Goal: Information Seeking & Learning: Find specific fact

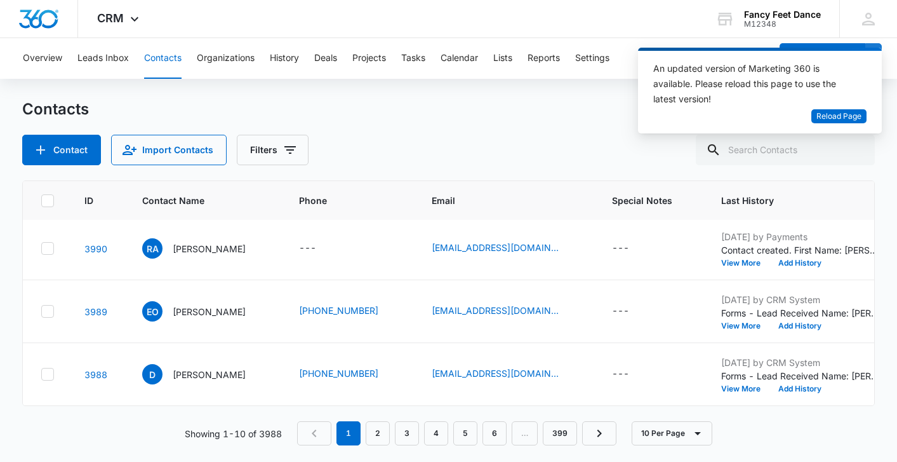
click at [393, 430] on nav "1 2 3 4 5 6 … 399" at bounding box center [456, 433] width 319 height 24
click at [403, 425] on link "3" at bounding box center [407, 433] width 24 height 24
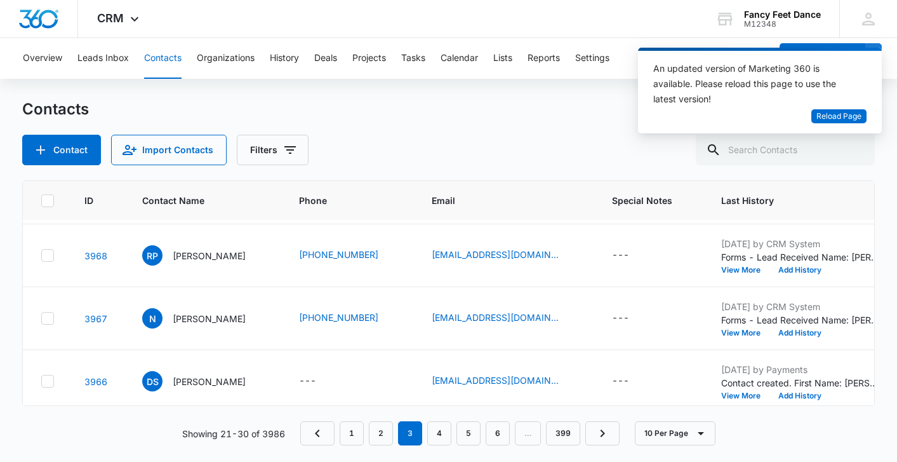
scroll to position [443, 3]
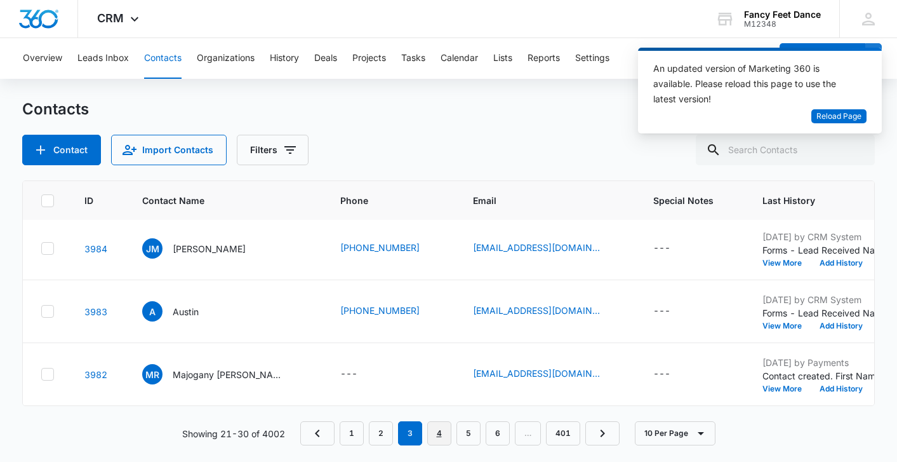
click at [434, 429] on link "4" at bounding box center [439, 433] width 24 height 24
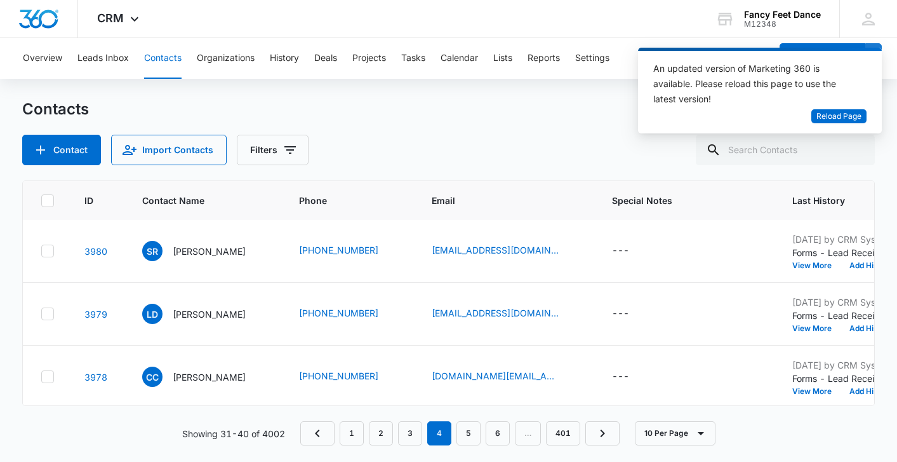
scroll to position [0, 3]
click at [472, 429] on link "5" at bounding box center [469, 433] width 24 height 24
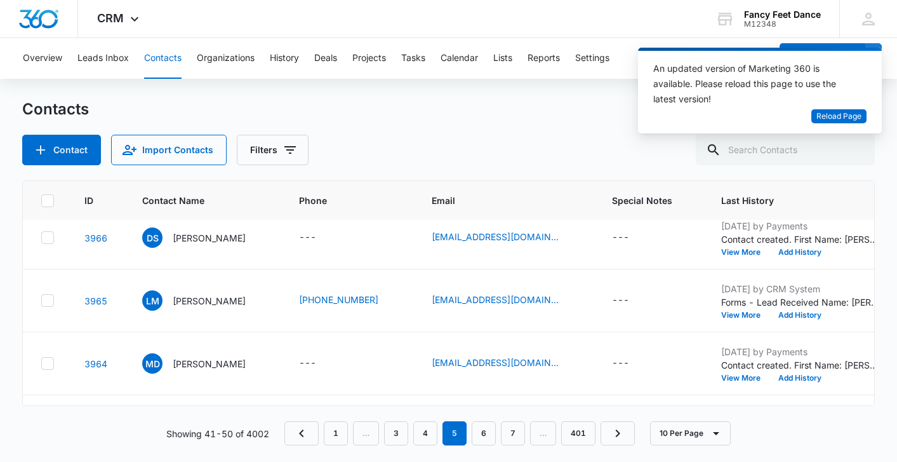
scroll to position [332, 3]
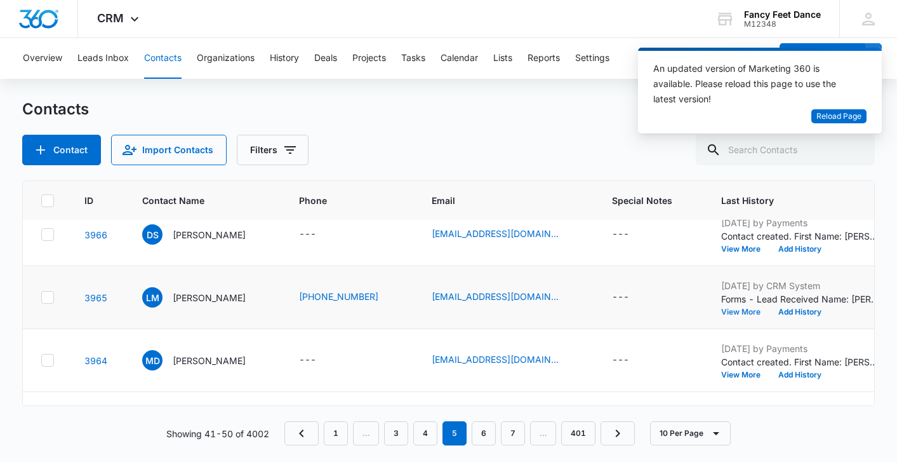
click at [728, 315] on button "View More" at bounding box center [745, 312] width 48 height 8
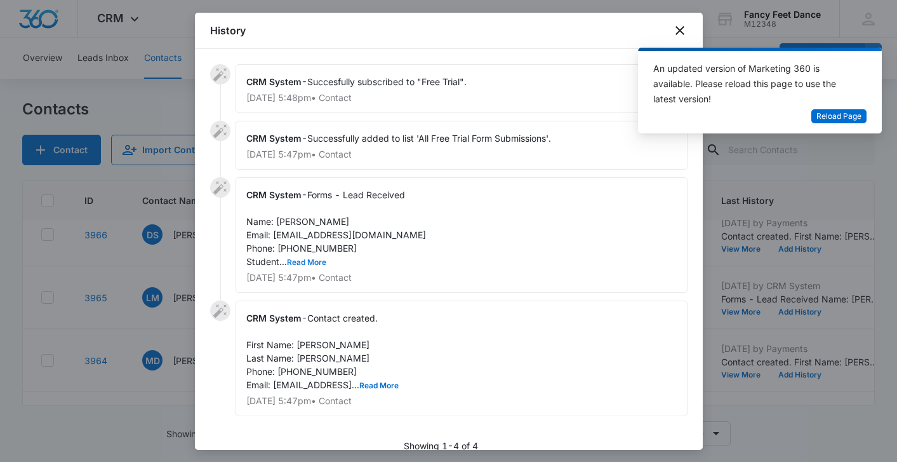
click at [316, 264] on button "Read More" at bounding box center [306, 262] width 39 height 8
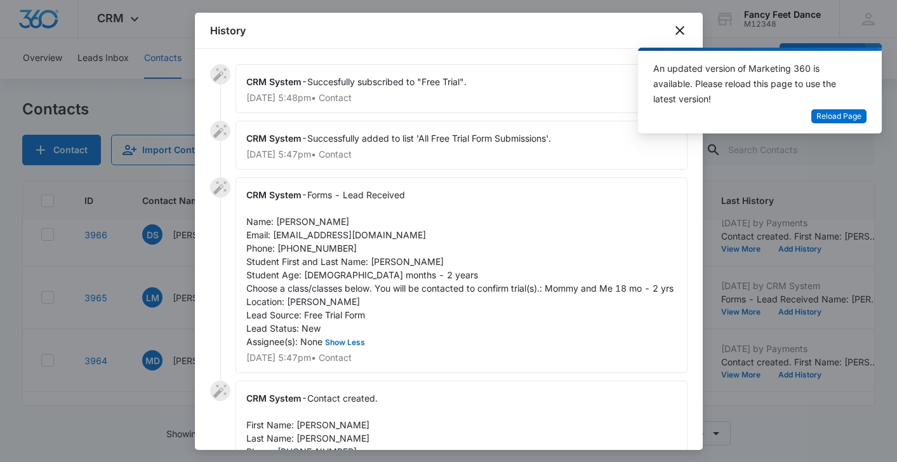
click at [316, 245] on span "Forms - Lead Received Name: [PERSON_NAME] Email: [EMAIL_ADDRESS][DOMAIN_NAME] P…" at bounding box center [459, 267] width 427 height 157
copy span "6463458363"
drag, startPoint x: 370, startPoint y: 260, endPoint x: 486, endPoint y: 253, distance: 115.8
click at [488, 253] on div "CRM System - Forms - Lead Received Name: [PERSON_NAME] Email: [EMAIL_ADDRESS][D…" at bounding box center [462, 275] width 452 height 196
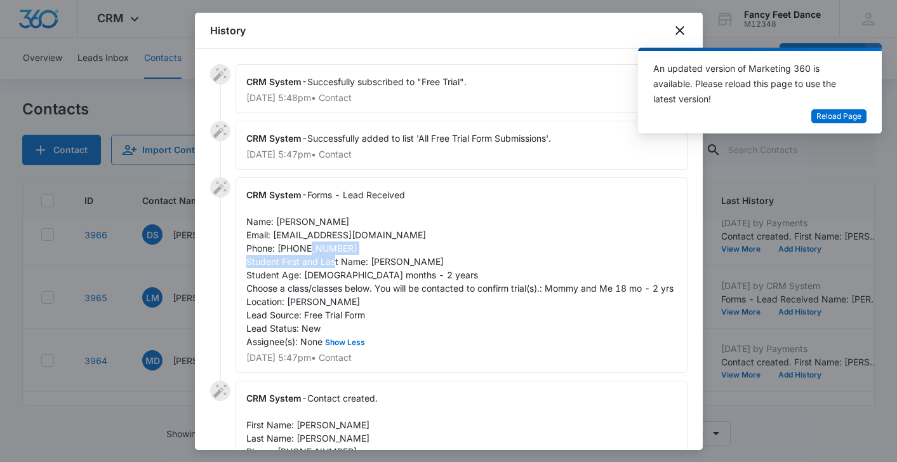
copy span "Student First and Last Name:"
click at [463, 256] on span "Forms - Lead Received Name: [PERSON_NAME] Email: [EMAIL_ADDRESS][DOMAIN_NAME] P…" at bounding box center [459, 267] width 427 height 157
drag, startPoint x: 370, startPoint y: 262, endPoint x: 476, endPoint y: 255, distance: 106.3
click at [485, 257] on span "Forms - Lead Received Name: [PERSON_NAME] Email: [EMAIL_ADDRESS][DOMAIN_NAME] P…" at bounding box center [459, 267] width 427 height 157
copy span "[PERSON_NAME]"
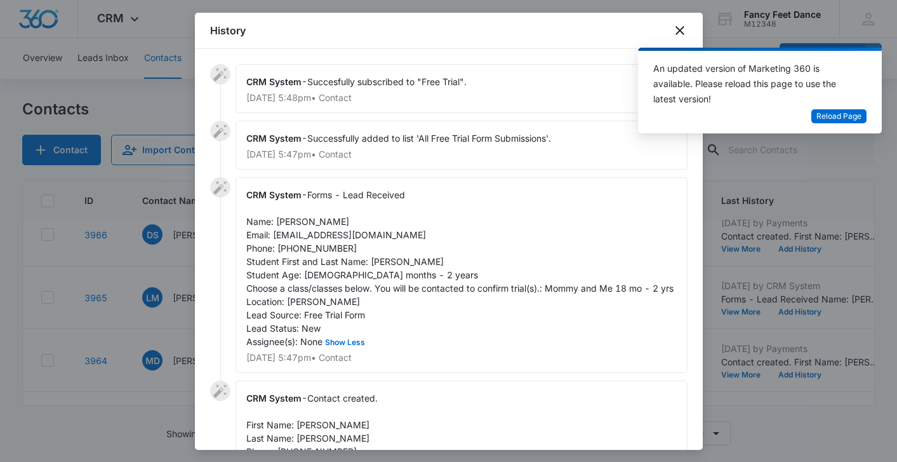
click at [277, 222] on span "Forms - Lead Received Name: [PERSON_NAME] Email: [EMAIL_ADDRESS][DOMAIN_NAME] P…" at bounding box center [459, 267] width 427 height 157
drag, startPoint x: 274, startPoint y: 221, endPoint x: 363, endPoint y: 219, distance: 88.3
click at [363, 219] on div "CRM System - Forms - Lead Received Name: [PERSON_NAME] Email: [EMAIL_ADDRESS][D…" at bounding box center [462, 275] width 452 height 196
copy span "[PERSON_NAME]"
click at [175, 349] on div at bounding box center [448, 231] width 897 height 462
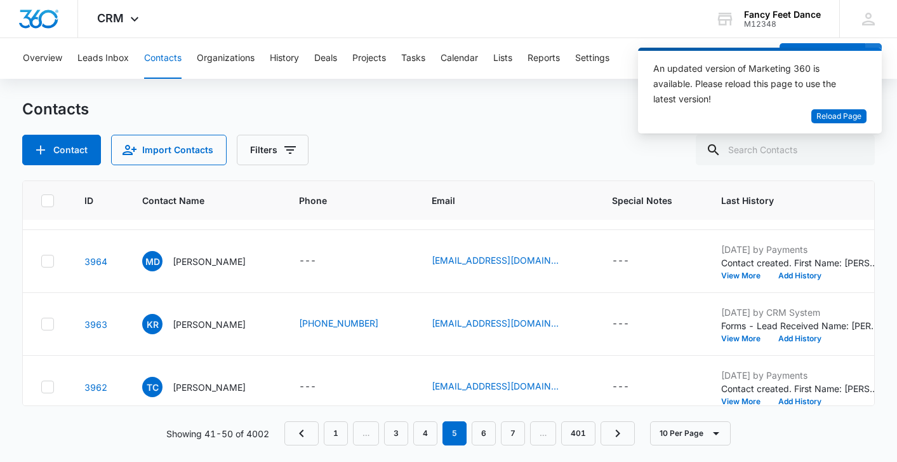
scroll to position [418, 3]
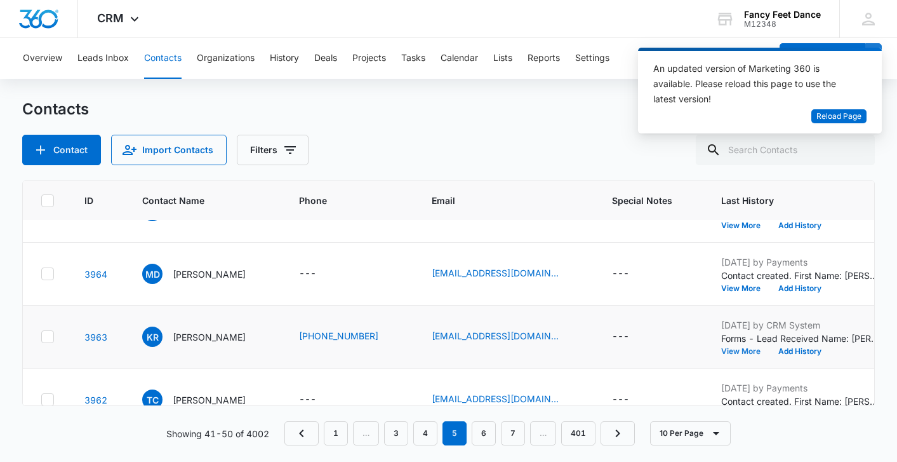
click at [758, 351] on button "View More" at bounding box center [745, 351] width 48 height 8
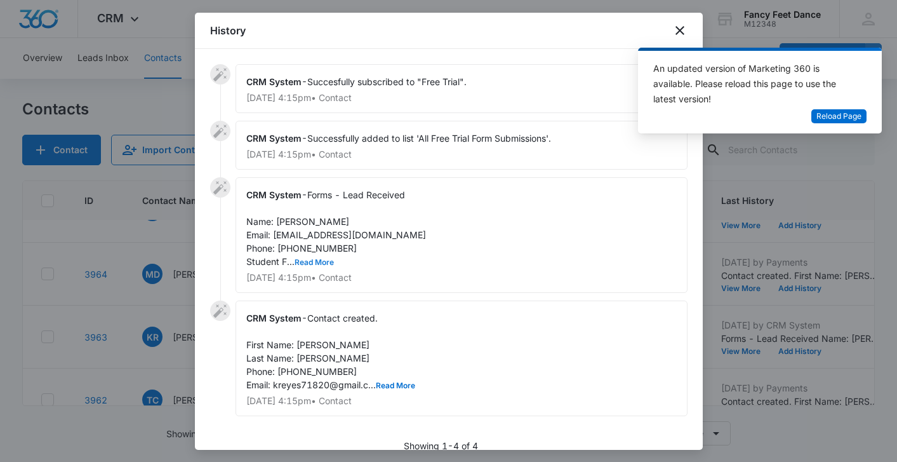
click at [297, 259] on button "Read More" at bounding box center [314, 262] width 39 height 8
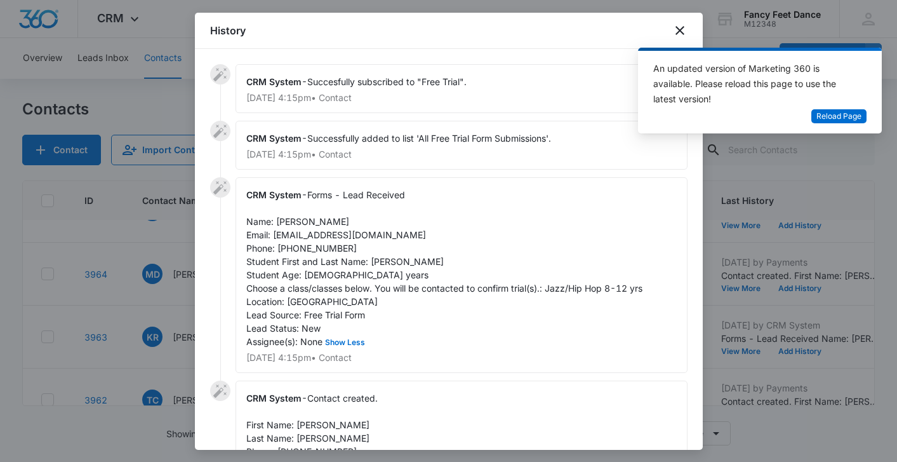
click at [179, 298] on div at bounding box center [448, 231] width 897 height 462
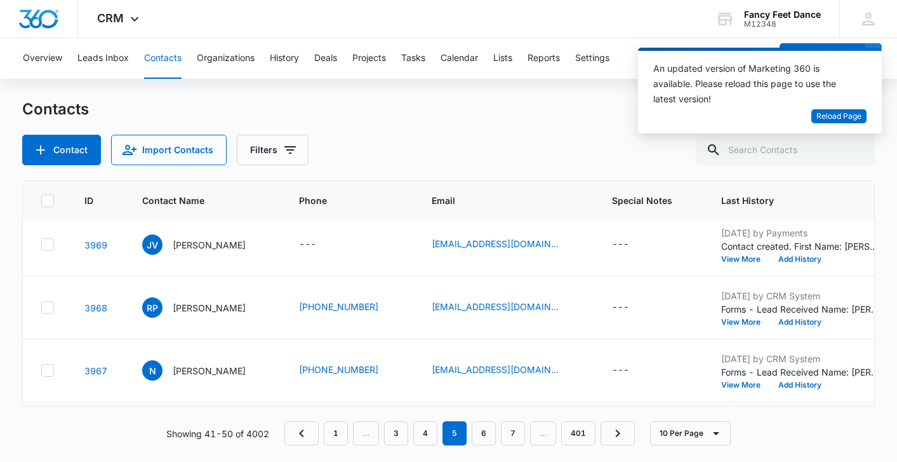
scroll to position [130, 3]
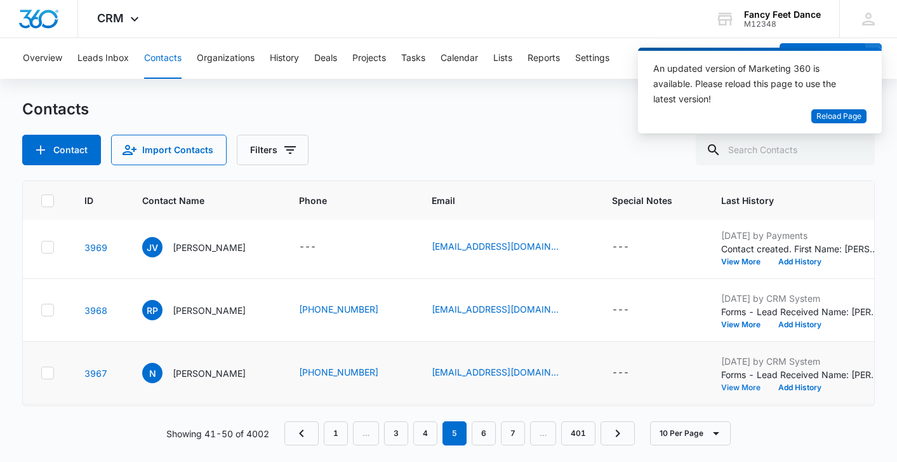
click at [742, 388] on button "View More" at bounding box center [745, 388] width 48 height 8
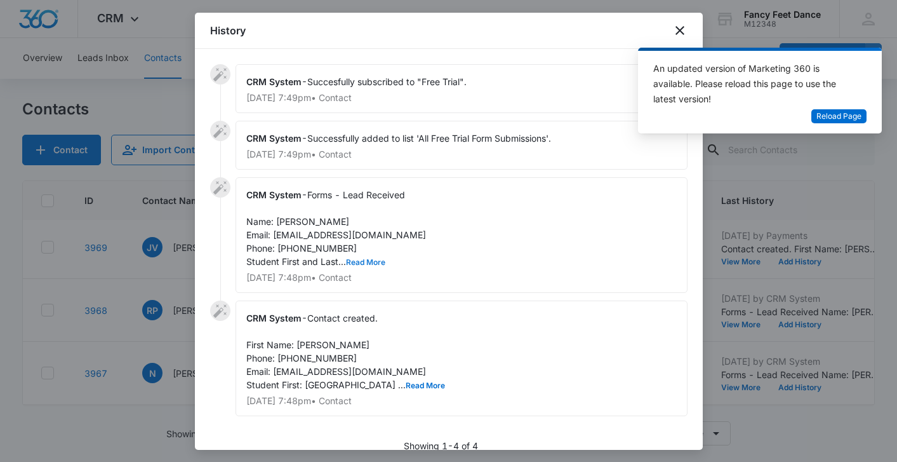
click at [365, 258] on button "Read More" at bounding box center [365, 262] width 39 height 8
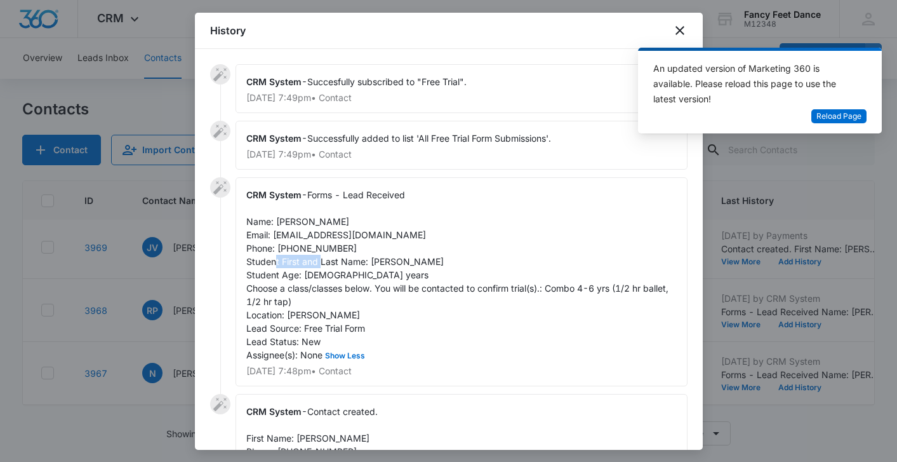
drag, startPoint x: 369, startPoint y: 262, endPoint x: 450, endPoint y: 260, distance: 81.3
click at [451, 261] on div "CRM System - Forms - Lead Received Name: [PERSON_NAME] Email: [EMAIL_ADDRESS][D…" at bounding box center [462, 281] width 452 height 209
copy span "[PERSON_NAME]"
click at [283, 222] on span "Forms - Lead Received Name: [PERSON_NAME] Email: [EMAIL_ADDRESS][DOMAIN_NAME] P…" at bounding box center [458, 274] width 425 height 171
click at [282, 222] on span "Forms - Lead Received Name: [PERSON_NAME] Email: [EMAIL_ADDRESS][DOMAIN_NAME] P…" at bounding box center [458, 274] width 425 height 171
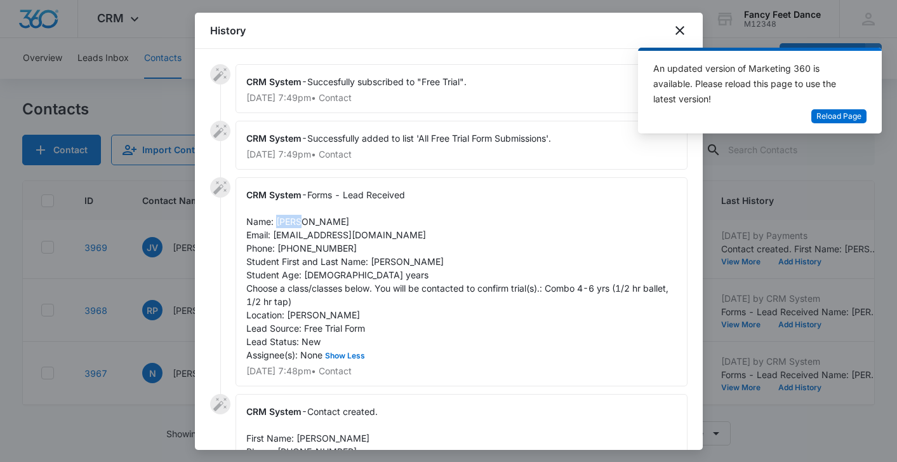
copy span "[PERSON_NAME]"
click at [300, 248] on span "Forms - Lead Received Name: [PERSON_NAME] Email: [EMAIL_ADDRESS][DOMAIN_NAME] P…" at bounding box center [458, 274] width 425 height 171
copy span "3473601751"
drag, startPoint x: 272, startPoint y: 233, endPoint x: 363, endPoint y: 229, distance: 90.3
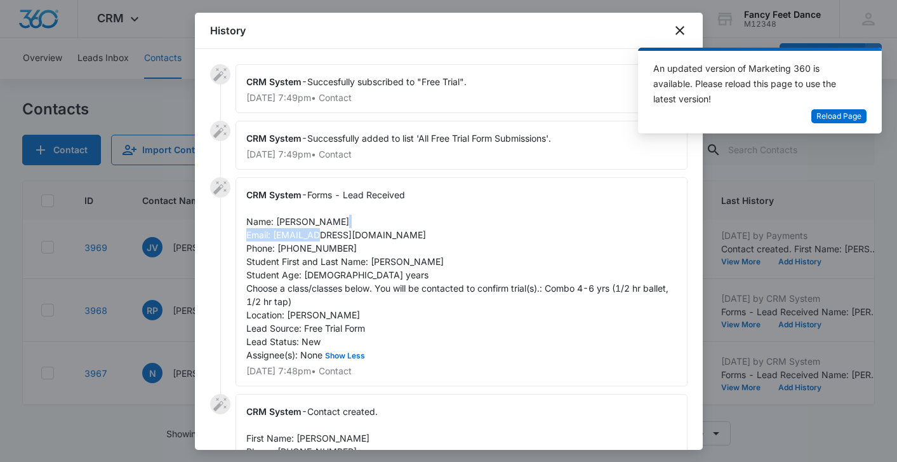
click at [366, 231] on div "CRM System - Forms - Lead Received Name: [PERSON_NAME] Email: [EMAIL_ADDRESS][D…" at bounding box center [462, 281] width 452 height 209
copy span "[EMAIL_ADDRESS][DOMAIN_NAME]"
click at [187, 302] on div at bounding box center [448, 231] width 897 height 462
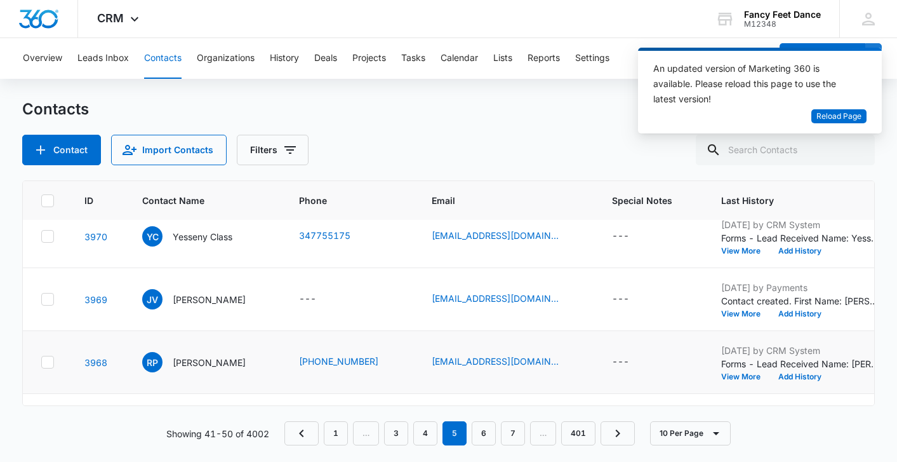
scroll to position [70, 3]
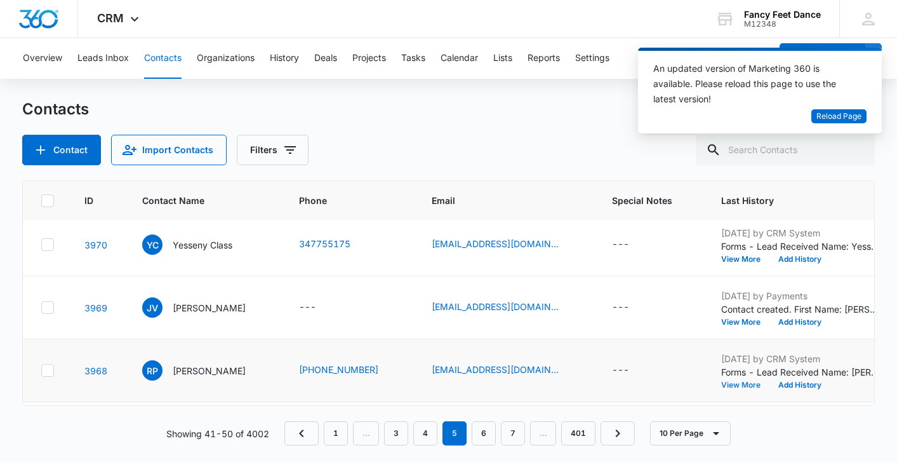
click at [760, 384] on button "View More" at bounding box center [745, 385] width 48 height 8
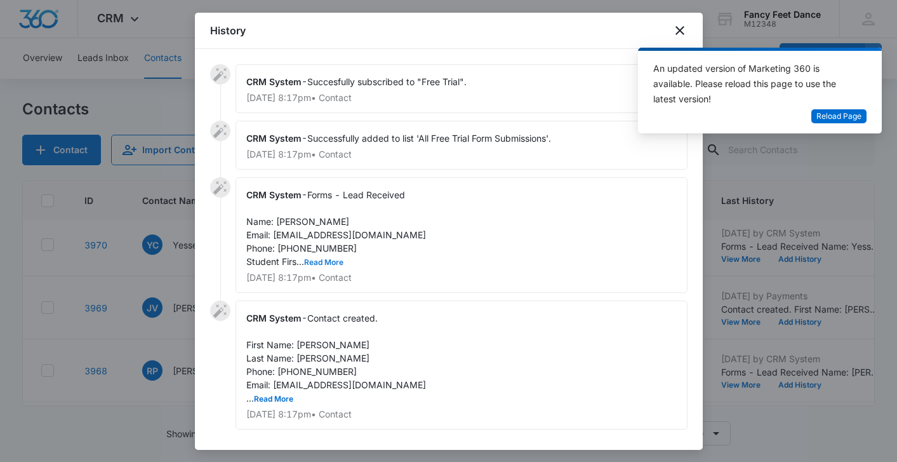
click at [340, 258] on button "Read More" at bounding box center [323, 262] width 39 height 8
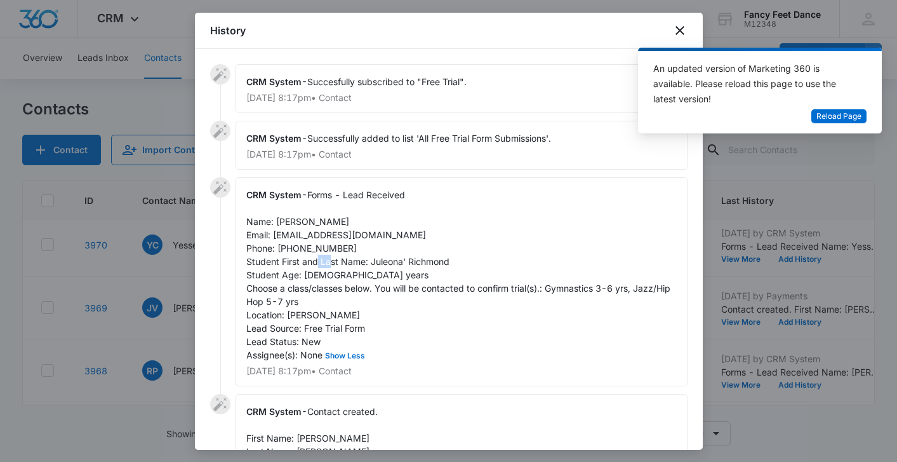
drag, startPoint x: 372, startPoint y: 260, endPoint x: 391, endPoint y: 259, distance: 18.5
click at [391, 259] on span "Forms - Lead Received Name: [PERSON_NAME] Email: [EMAIL_ADDRESS][DOMAIN_NAME] P…" at bounding box center [459, 274] width 427 height 171
drag, startPoint x: 368, startPoint y: 260, endPoint x: 454, endPoint y: 257, distance: 85.8
click at [455, 257] on div "CRM System - Forms - Lead Received Name: [PERSON_NAME] Email: [EMAIL_ADDRESS][D…" at bounding box center [462, 281] width 452 height 209
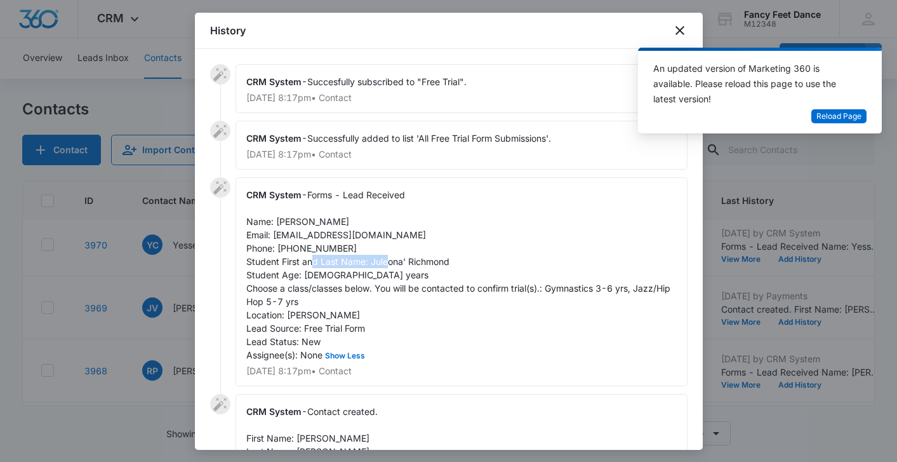
copy span "Juleona' [GEOGRAPHIC_DATA]"
drag, startPoint x: 277, startPoint y: 221, endPoint x: 338, endPoint y: 221, distance: 61.0
click at [339, 221] on div "CRM System - Forms - Lead Received Name: [PERSON_NAME] Email: [EMAIL_ADDRESS][D…" at bounding box center [462, 281] width 452 height 209
copy span "[PERSON_NAME]"
click at [298, 248] on span "Forms - Lead Received Name: [PERSON_NAME] Email: [EMAIL_ADDRESS][DOMAIN_NAME] P…" at bounding box center [459, 274] width 427 height 171
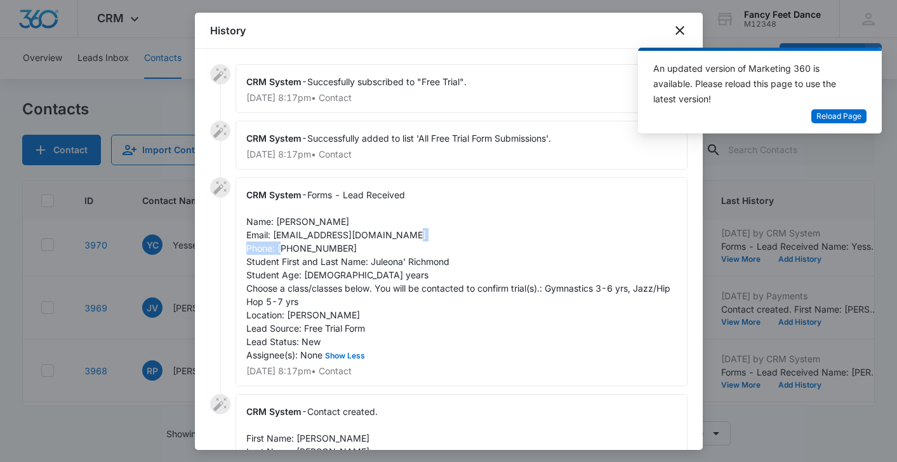
click at [298, 248] on span "Forms - Lead Received Name: [PERSON_NAME] Email: [EMAIL_ADDRESS][DOMAIN_NAME] P…" at bounding box center [459, 274] width 427 height 171
drag, startPoint x: 272, startPoint y: 233, endPoint x: 386, endPoint y: 232, distance: 113.7
click at [386, 232] on div "CRM System - Forms - Lead Received Name: [PERSON_NAME] Email: [EMAIL_ADDRESS][D…" at bounding box center [462, 281] width 452 height 209
click at [316, 250] on span "Forms - Lead Received Name: [PERSON_NAME] Email: [EMAIL_ADDRESS][DOMAIN_NAME] P…" at bounding box center [459, 274] width 427 height 171
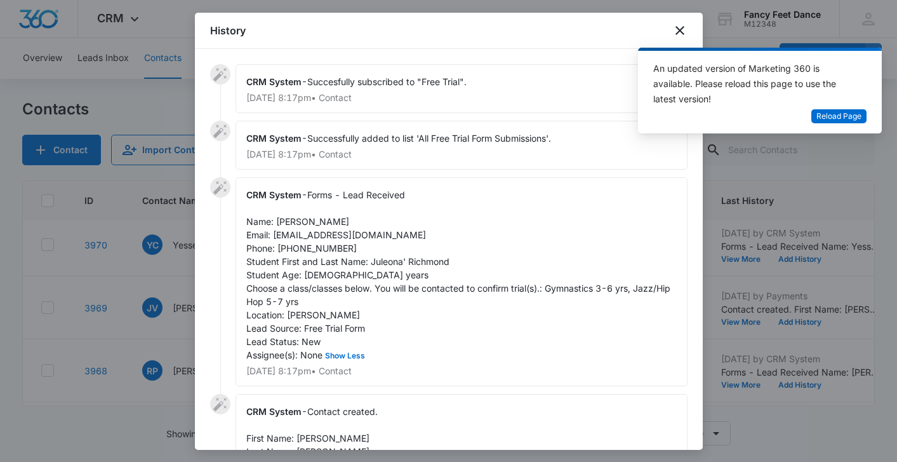
click at [188, 302] on div at bounding box center [448, 231] width 897 height 462
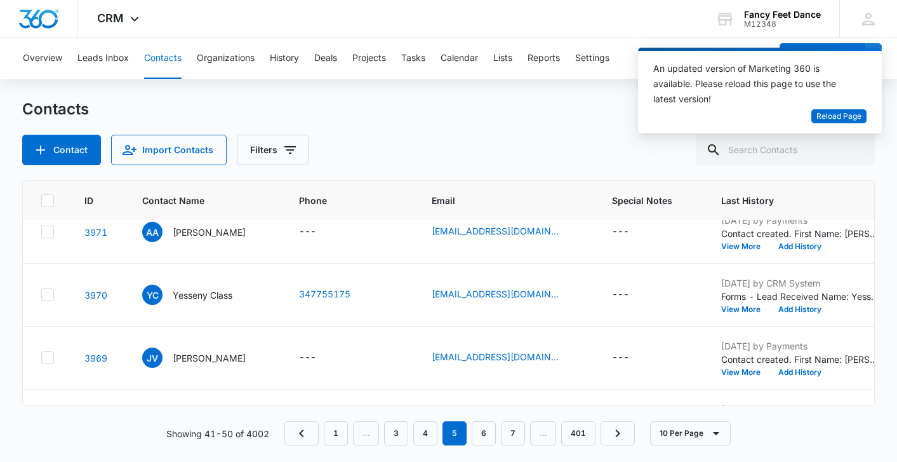
scroll to position [0, 3]
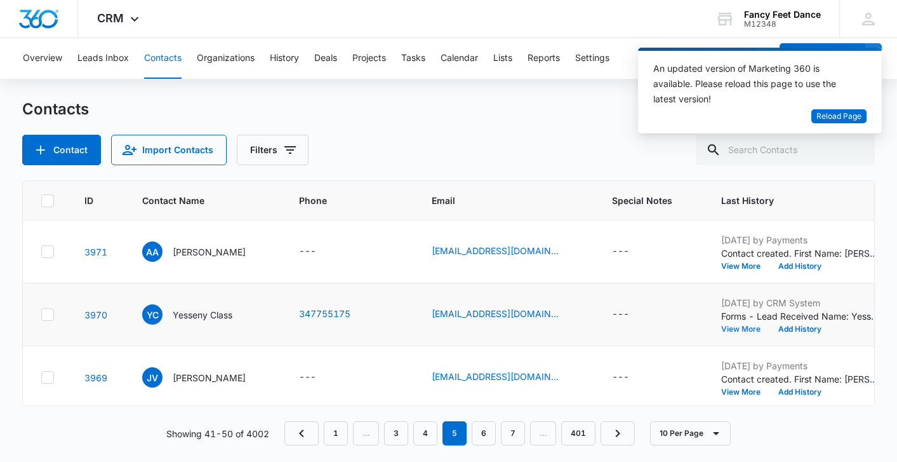
click at [728, 326] on button "View More" at bounding box center [745, 329] width 48 height 8
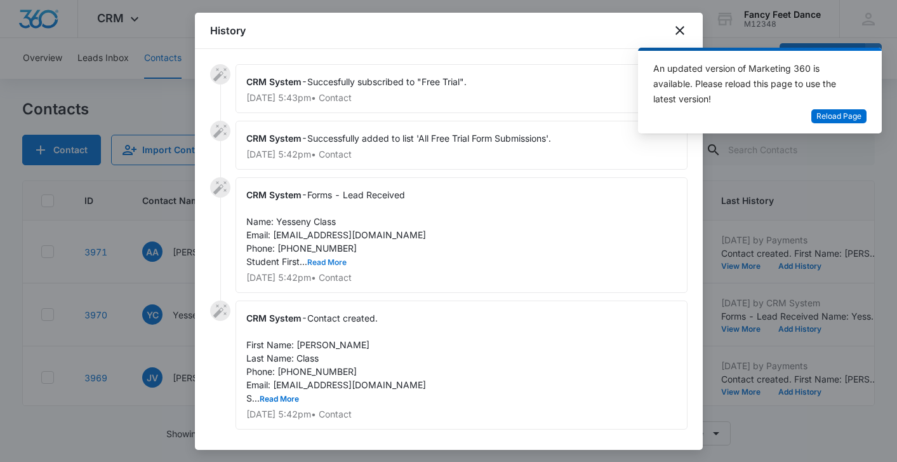
click at [323, 260] on button "Read More" at bounding box center [326, 262] width 39 height 8
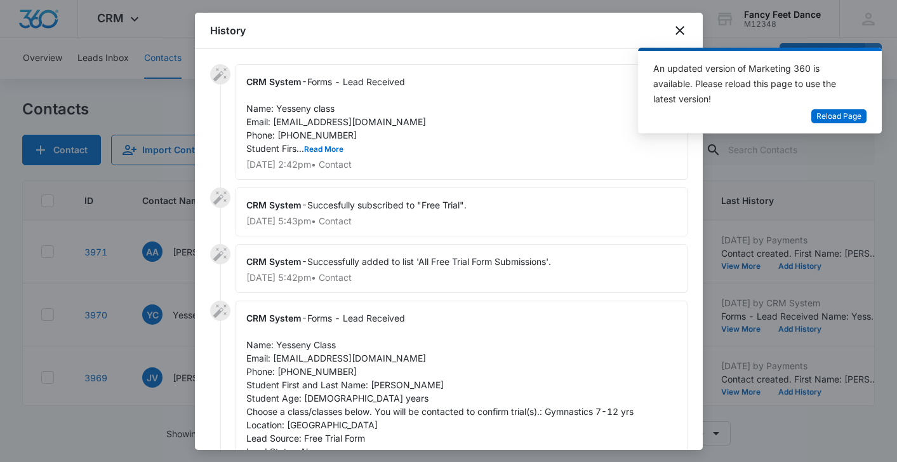
click at [337, 154] on div "CRM System - Forms - Lead Received Name: Yesseny class Email: [EMAIL_ADDRESS][D…" at bounding box center [462, 122] width 452 height 116
click at [337, 149] on button "Read More" at bounding box center [323, 149] width 39 height 8
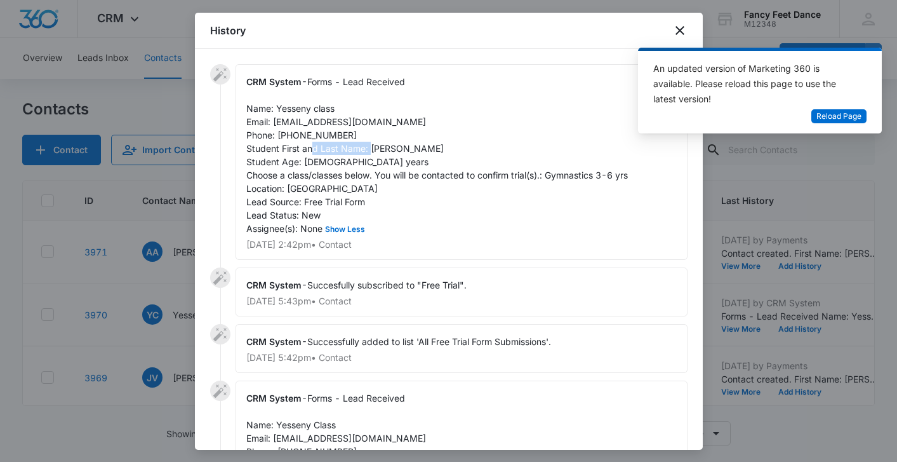
drag, startPoint x: 371, startPoint y: 148, endPoint x: 440, endPoint y: 147, distance: 69.2
click at [441, 147] on div "CRM System - Forms - Lead Received Name: Yesseny class Email: [EMAIL_ADDRESS][D…" at bounding box center [462, 162] width 452 height 196
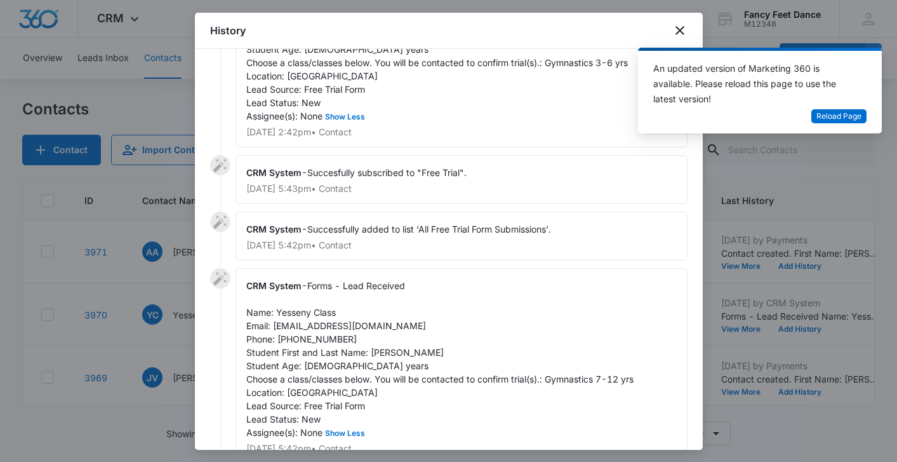
scroll to position [114, 0]
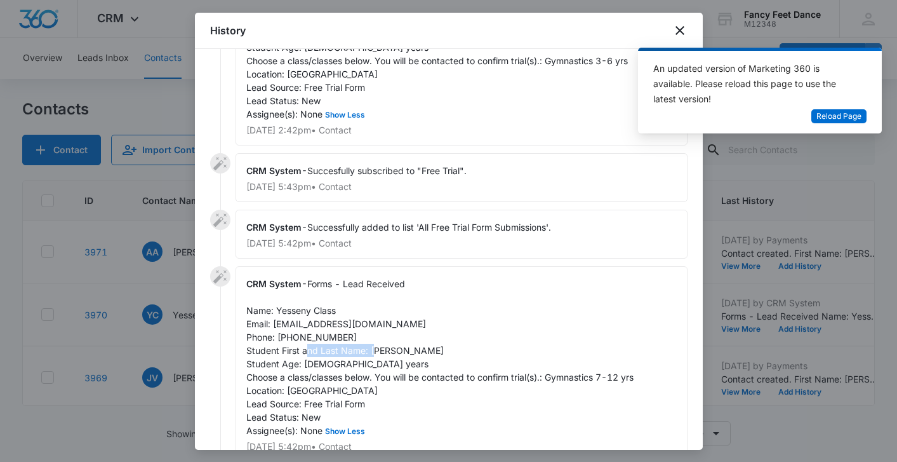
drag, startPoint x: 370, startPoint y: 352, endPoint x: 440, endPoint y: 347, distance: 70.0
click at [441, 347] on div "CRM System - Forms - Lead Received Name: Yesseny Class Email: [EMAIL_ADDRESS][D…" at bounding box center [462, 364] width 452 height 196
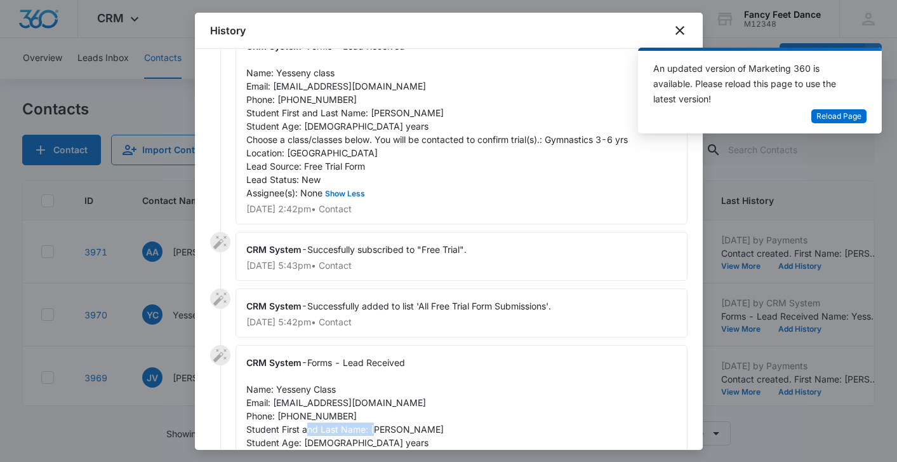
scroll to position [0, 0]
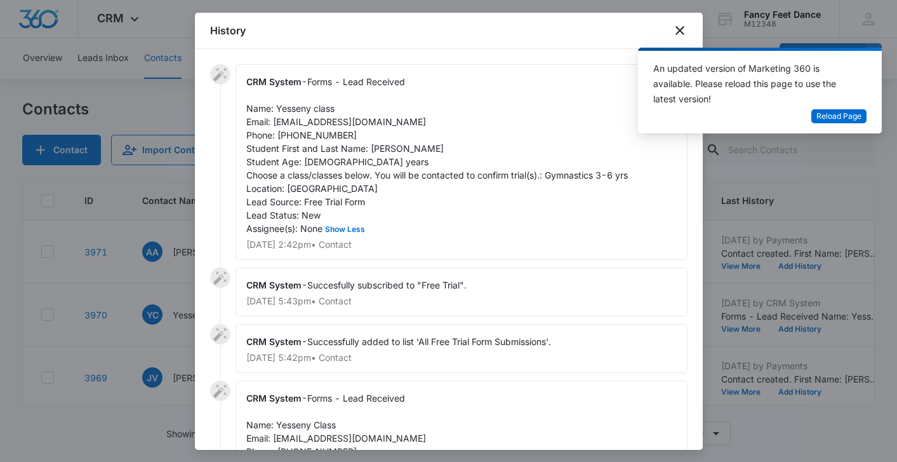
click at [296, 112] on span "Forms - Lead Received Name: Yesseny class Email: [EMAIL_ADDRESS][DOMAIN_NAME] P…" at bounding box center [437, 154] width 382 height 157
click at [295, 112] on span "Forms - Lead Received Name: Yesseny class Email: [EMAIL_ADDRESS][DOMAIN_NAME] P…" at bounding box center [437, 154] width 382 height 157
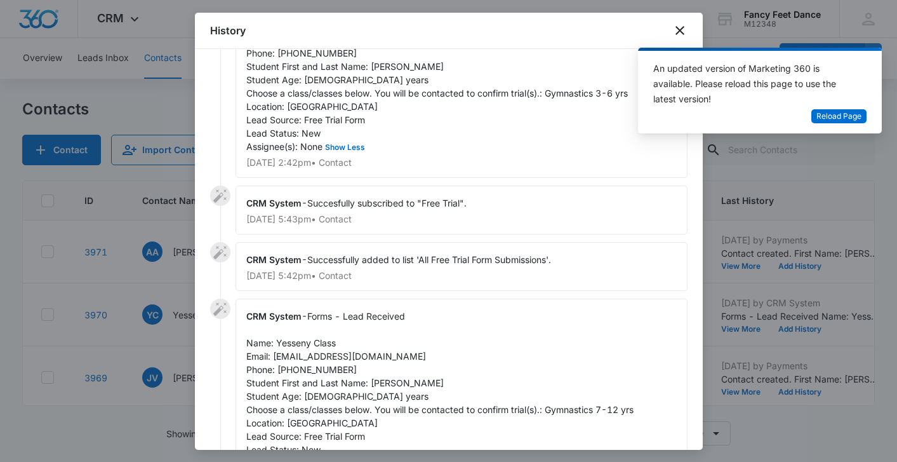
scroll to position [57, 0]
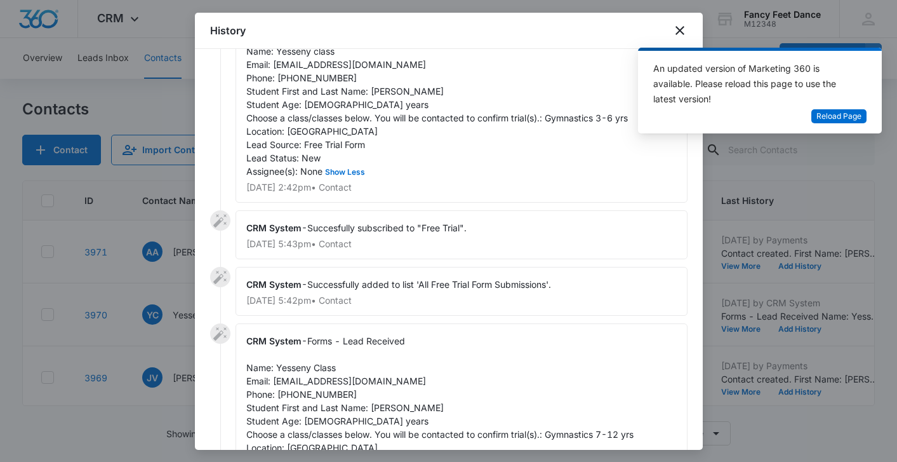
click at [319, 79] on span "Forms - Lead Received Name: Yesseny class Email: [EMAIL_ADDRESS][DOMAIN_NAME] P…" at bounding box center [437, 97] width 382 height 157
drag, startPoint x: 274, startPoint y: 65, endPoint x: 370, endPoint y: 65, distance: 95.9
click at [370, 65] on div "CRM System - Forms - Lead Received Name: Yesseny class Email: [EMAIL_ADDRESS][D…" at bounding box center [462, 105] width 452 height 196
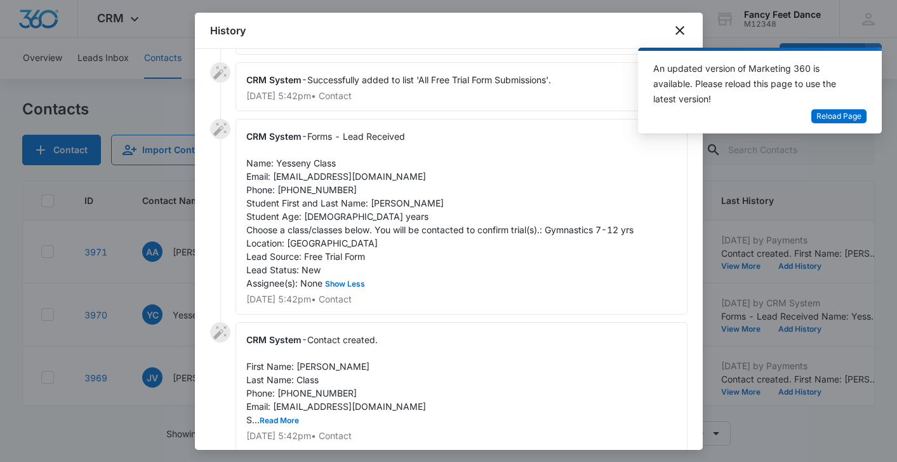
scroll to position [314, 0]
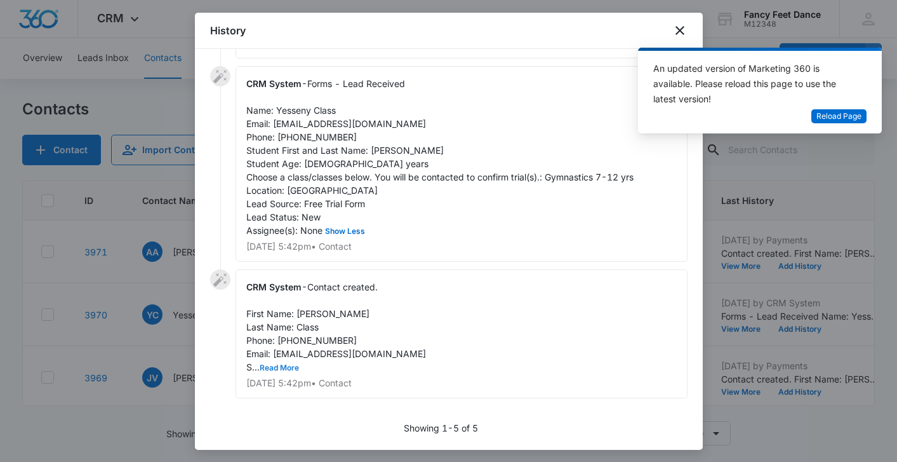
click at [287, 365] on button "Read More" at bounding box center [279, 368] width 39 height 8
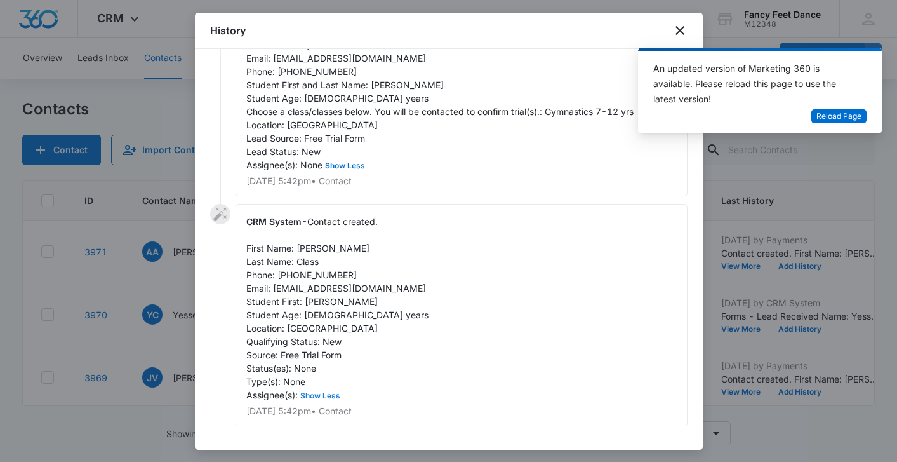
scroll to position [399, 0]
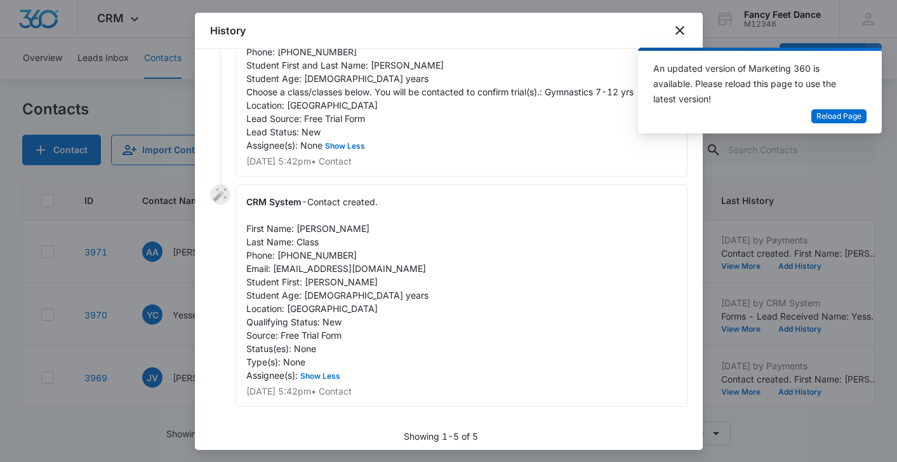
click at [154, 375] on div at bounding box center [448, 231] width 897 height 462
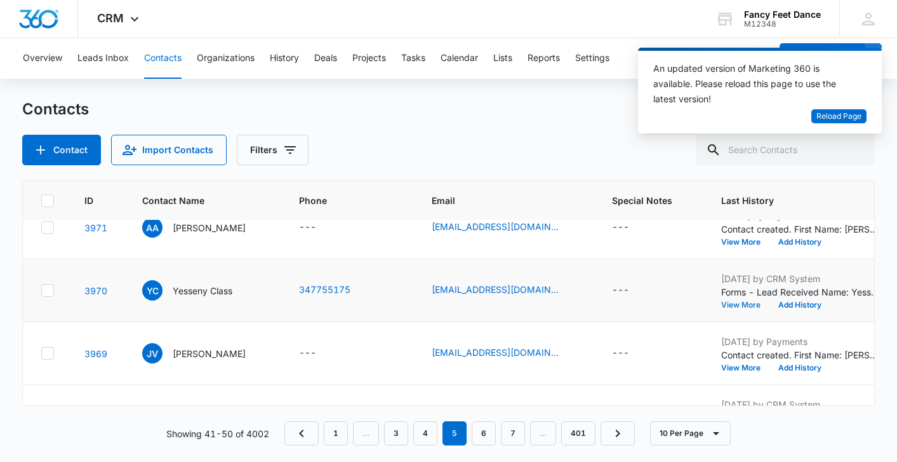
scroll to position [0, 3]
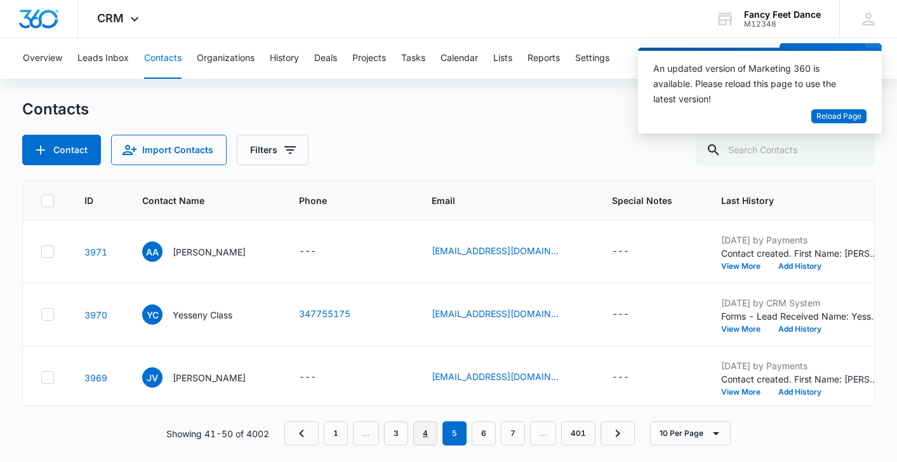
click at [429, 436] on link "4" at bounding box center [425, 433] width 24 height 24
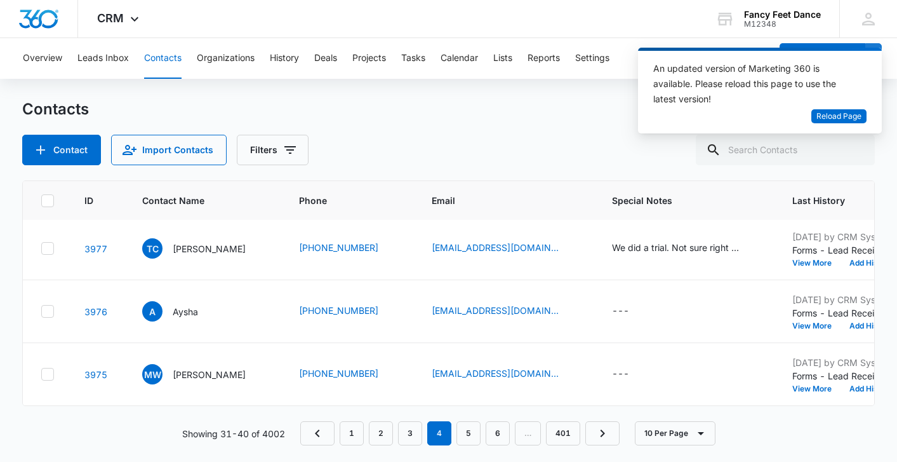
scroll to position [443, 3]
click at [832, 387] on button "View More" at bounding box center [817, 389] width 48 height 8
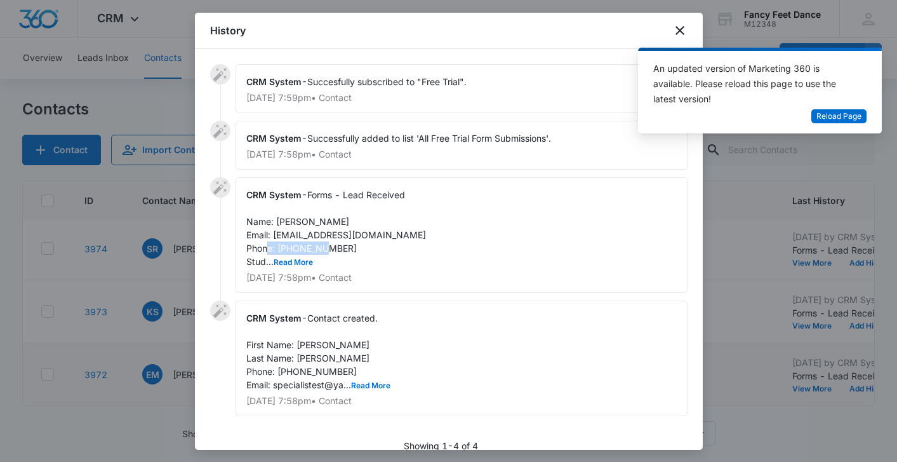
drag, startPoint x: 350, startPoint y: 249, endPoint x: 278, endPoint y: 247, distance: 72.4
click at [278, 246] on div "CRM System - Forms - Lead Received Name: [PERSON_NAME] Email: [EMAIL_ADDRESS][D…" at bounding box center [462, 235] width 452 height 116
click at [149, 289] on div at bounding box center [448, 231] width 897 height 462
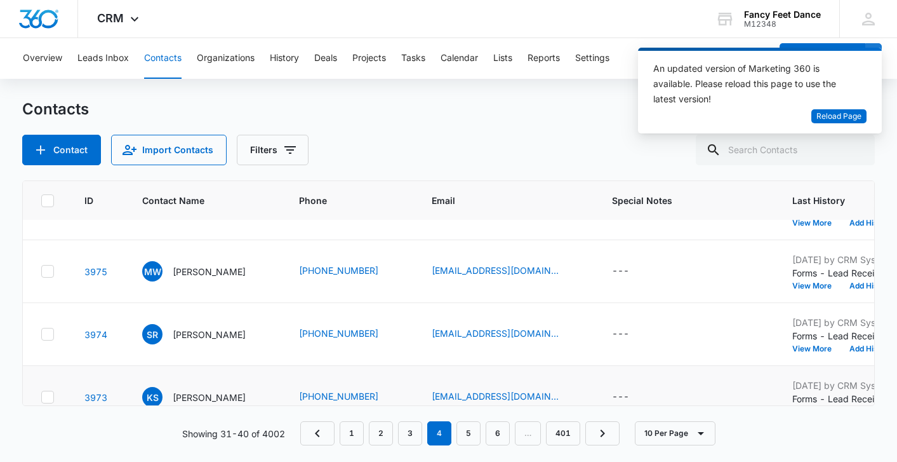
scroll to position [356, 3]
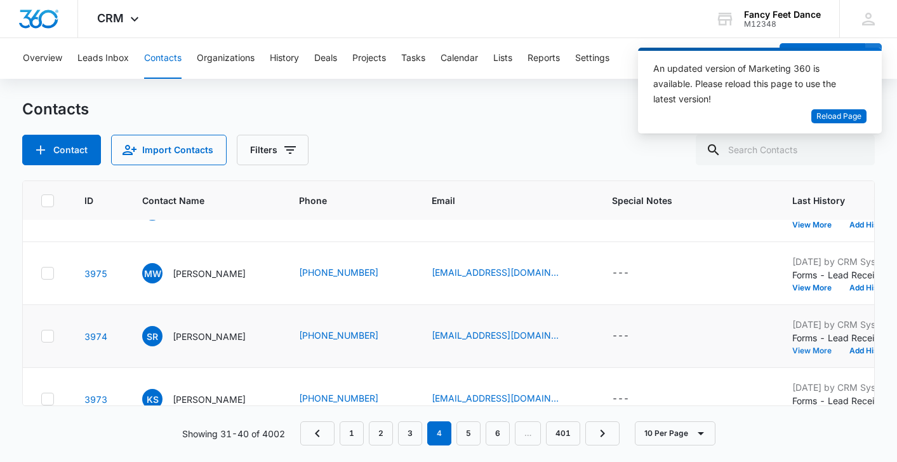
click at [819, 354] on button "View More" at bounding box center [817, 351] width 48 height 8
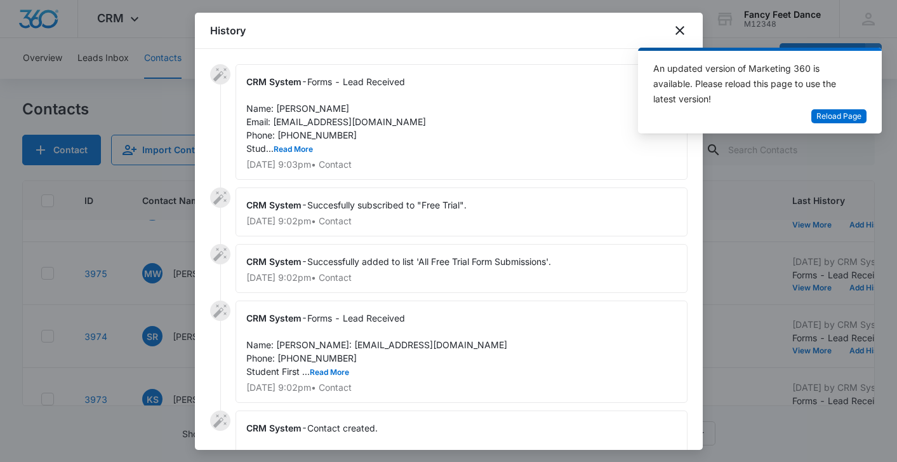
click at [298, 137] on span "Forms - Lead Received Name: [PERSON_NAME] Email: [EMAIL_ADDRESS][DOMAIN_NAME] P…" at bounding box center [336, 114] width 180 height 77
click at [305, 147] on button "Read More" at bounding box center [293, 149] width 39 height 8
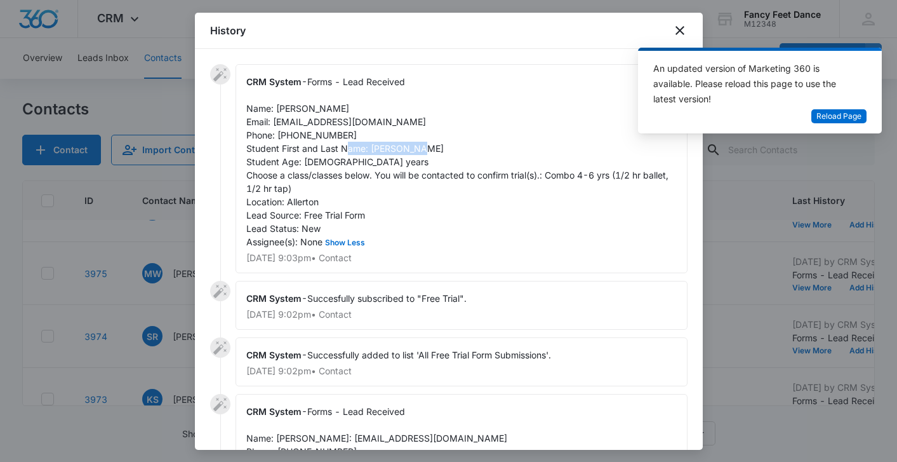
drag, startPoint x: 370, startPoint y: 151, endPoint x: 439, endPoint y: 149, distance: 69.9
click at [439, 149] on div "CRM System - Forms - Lead Received Name: [PERSON_NAME] Email: [EMAIL_ADDRESS][D…" at bounding box center [462, 168] width 452 height 209
drag, startPoint x: 276, startPoint y: 108, endPoint x: 372, endPoint y: 107, distance: 95.3
click at [372, 107] on div "CRM System - Forms - Lead Received Name: [PERSON_NAME] Email: [EMAIL_ADDRESS][D…" at bounding box center [462, 168] width 452 height 209
click at [300, 135] on span "Forms - Lead Received Name: [PERSON_NAME] Email: [EMAIL_ADDRESS][DOMAIN_NAME] P…" at bounding box center [458, 161] width 425 height 171
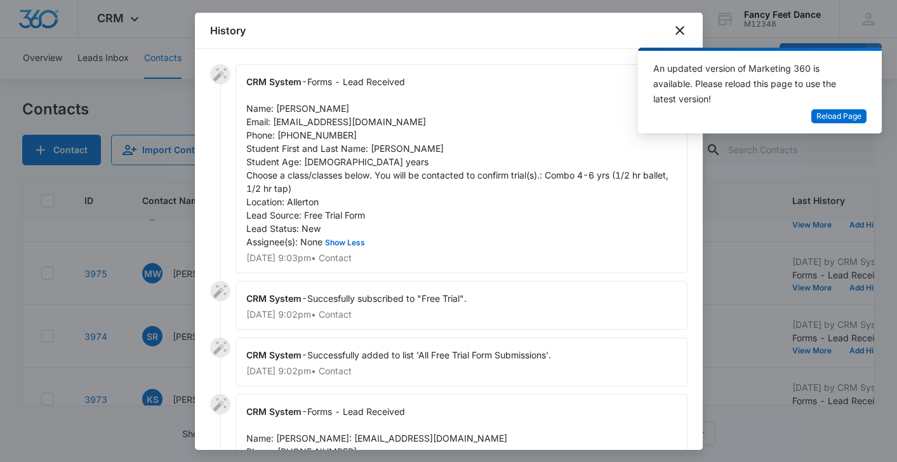
click at [300, 135] on span "Forms - Lead Received Name: [PERSON_NAME] Email: [EMAIL_ADDRESS][DOMAIN_NAME] P…" at bounding box center [458, 161] width 425 height 171
drag, startPoint x: 272, startPoint y: 121, endPoint x: 411, endPoint y: 122, distance: 138.4
click at [411, 122] on div "CRM System - Forms - Lead Received Name: [PERSON_NAME] Email: [EMAIL_ADDRESS][D…" at bounding box center [462, 168] width 452 height 209
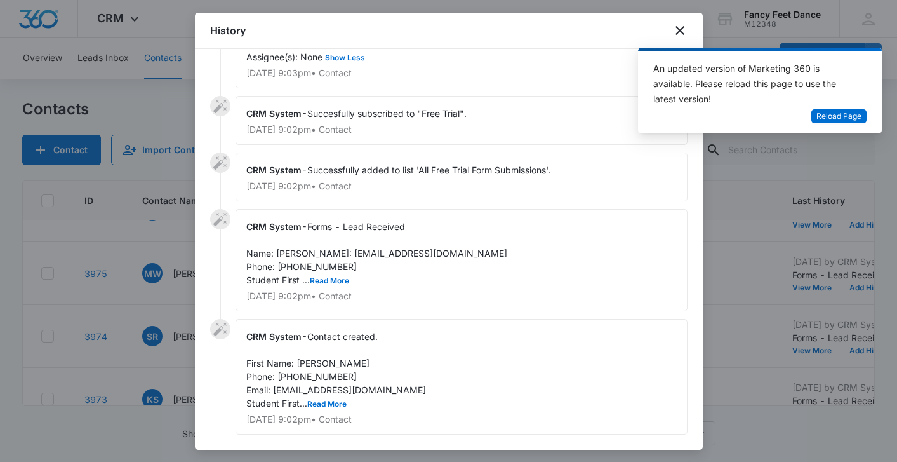
scroll to position [205, 0]
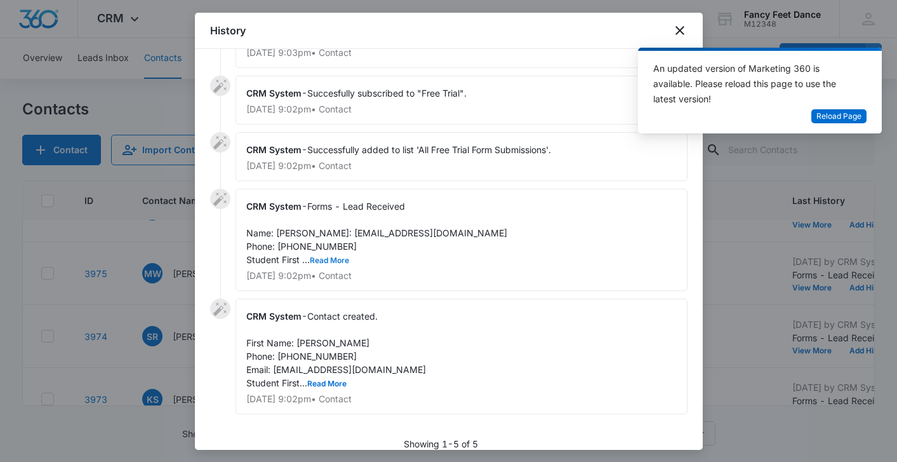
click at [322, 264] on button "Read More" at bounding box center [329, 261] width 39 height 8
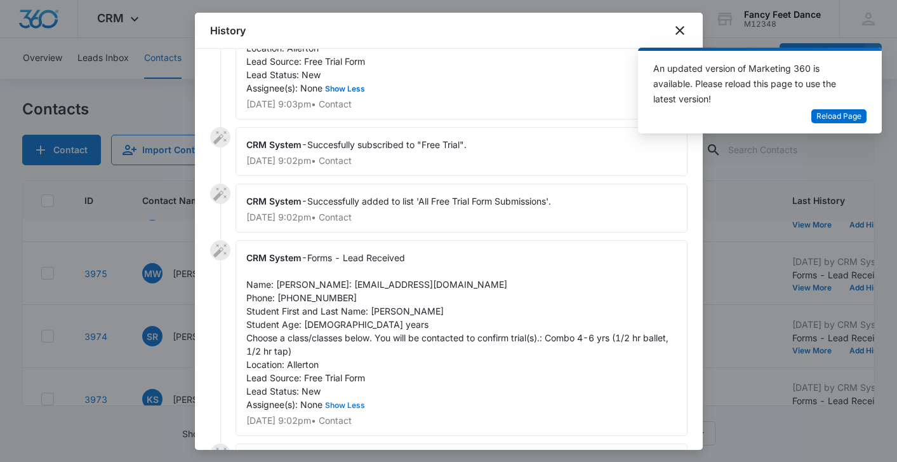
scroll to position [111, 0]
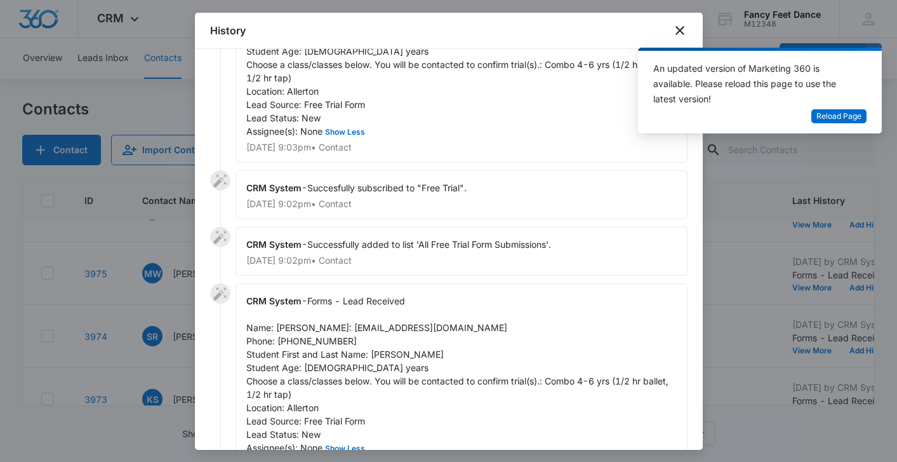
click at [164, 295] on div at bounding box center [448, 231] width 897 height 462
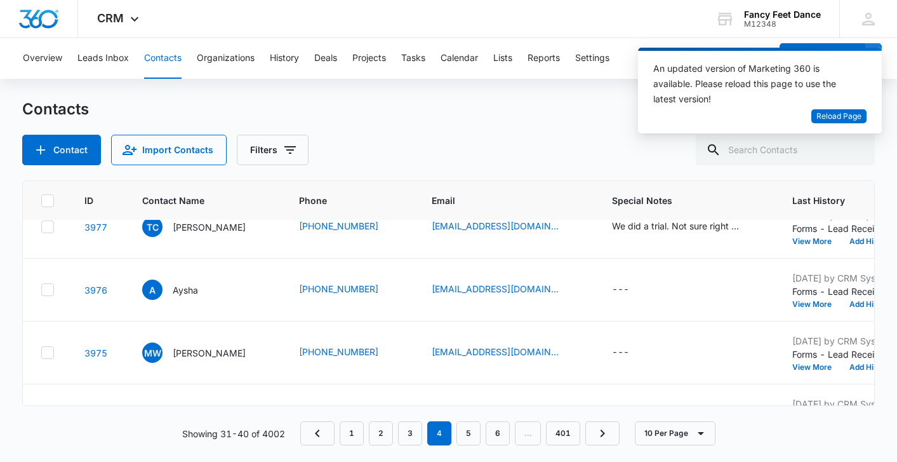
scroll to position [267, 3]
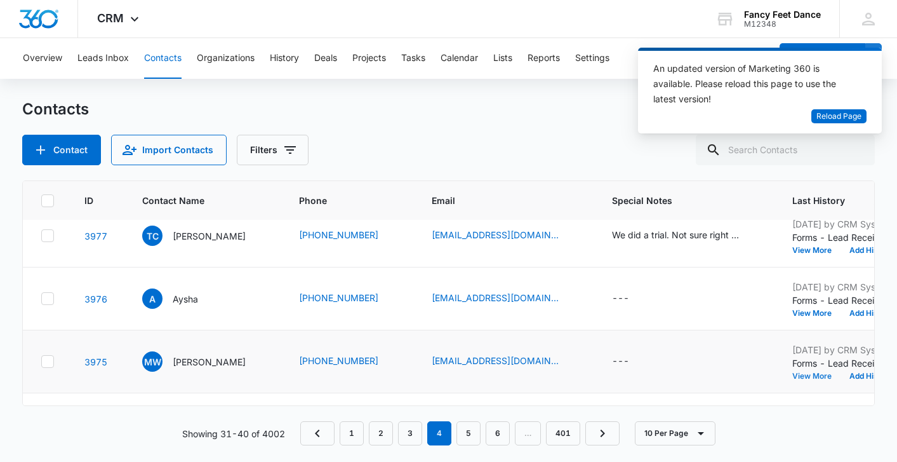
click at [819, 375] on button "View More" at bounding box center [817, 376] width 48 height 8
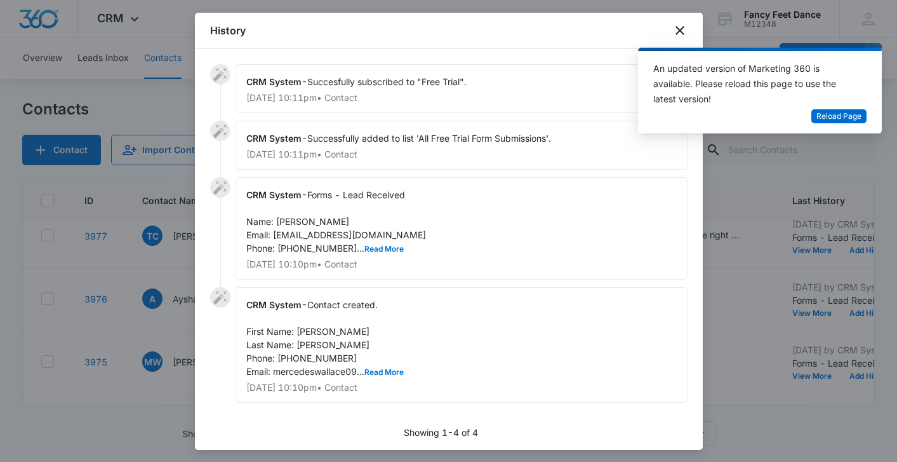
click at [352, 255] on div "CRM System - Forms - Lead Received Name: [PERSON_NAME] Email: [EMAIL_ADDRESS][D…" at bounding box center [462, 228] width 452 height 102
click at [365, 250] on button "Read More" at bounding box center [384, 249] width 39 height 8
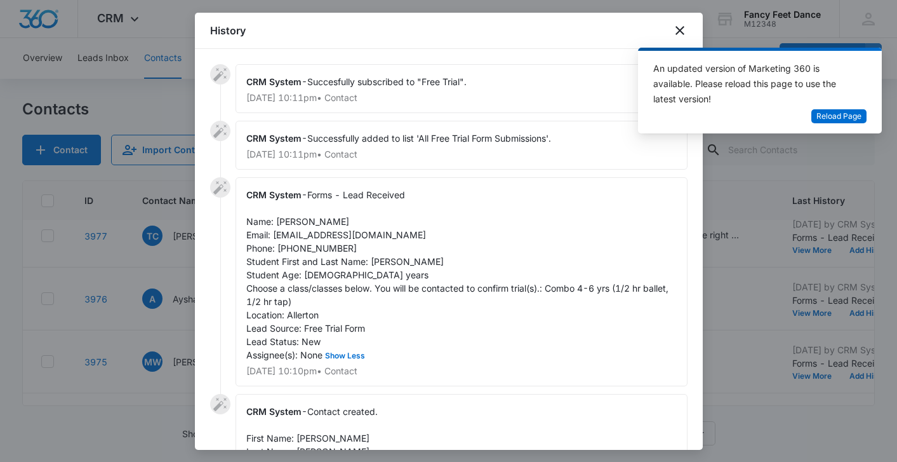
click at [318, 248] on span "Forms - Lead Received Name: [PERSON_NAME] Email: [EMAIL_ADDRESS][DOMAIN_NAME] P…" at bounding box center [458, 274] width 425 height 171
drag, startPoint x: 370, startPoint y: 263, endPoint x: 451, endPoint y: 260, distance: 80.7
click at [452, 260] on div "CRM System - Forms - Lead Received Name: [PERSON_NAME] Email: [EMAIL_ADDRESS][D…" at bounding box center [462, 281] width 452 height 209
drag, startPoint x: 276, startPoint y: 220, endPoint x: 358, endPoint y: 222, distance: 81.9
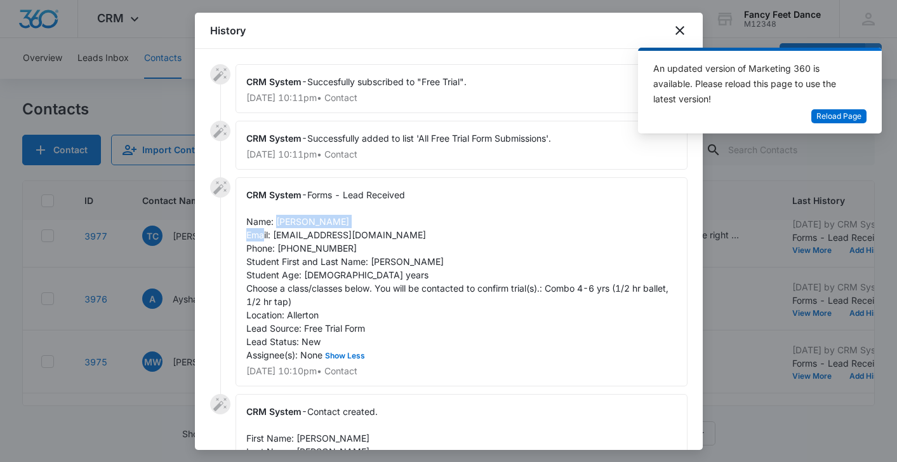
click at [358, 222] on div "CRM System - Forms - Lead Received Name: [PERSON_NAME] Email: [EMAIL_ADDRESS][D…" at bounding box center [462, 281] width 452 height 209
click at [324, 246] on span "Forms - Lead Received Name: [PERSON_NAME] Email: [EMAIL_ADDRESS][DOMAIN_NAME] P…" at bounding box center [458, 274] width 425 height 171
click at [323, 246] on span "Forms - Lead Received Name: [PERSON_NAME] Email: [EMAIL_ADDRESS][DOMAIN_NAME] P…" at bounding box center [458, 274] width 425 height 171
drag, startPoint x: 275, startPoint y: 236, endPoint x: 429, endPoint y: 232, distance: 154.4
click at [429, 232] on div "CRM System - Forms - Lead Received Name: [PERSON_NAME] Email: [EMAIL_ADDRESS][D…" at bounding box center [462, 281] width 452 height 209
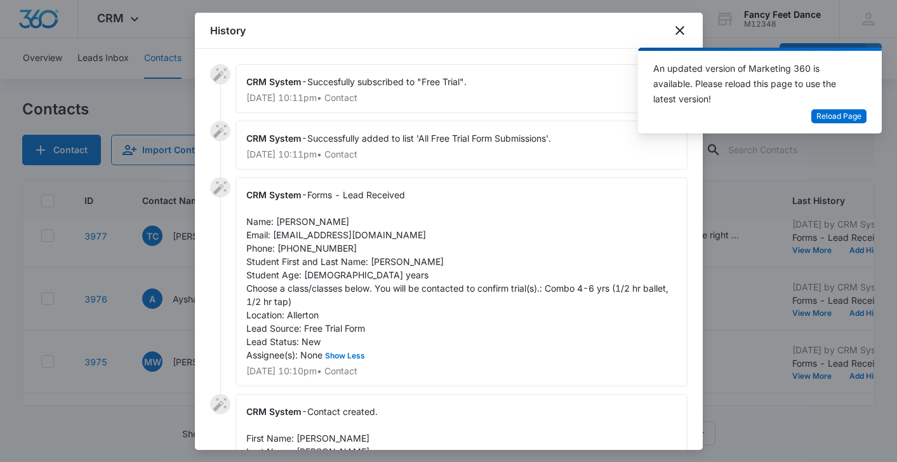
click at [187, 286] on div at bounding box center [448, 231] width 897 height 462
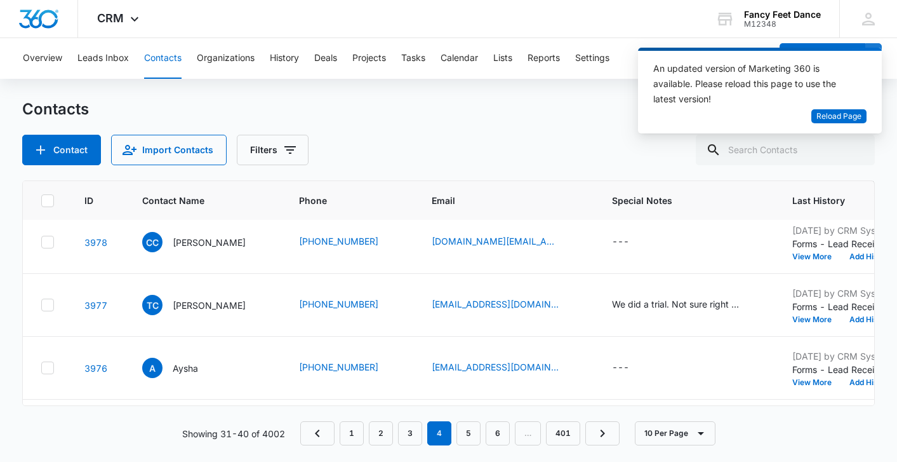
scroll to position [194, 3]
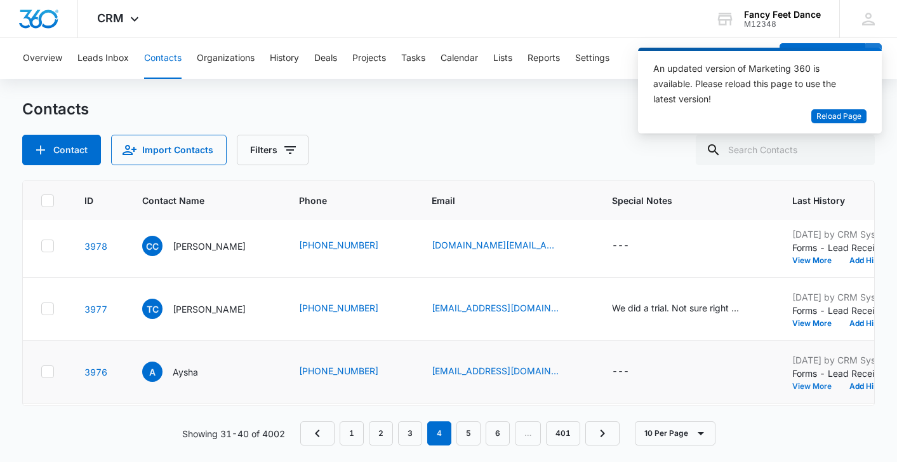
click at [833, 389] on button "View More" at bounding box center [817, 386] width 48 height 8
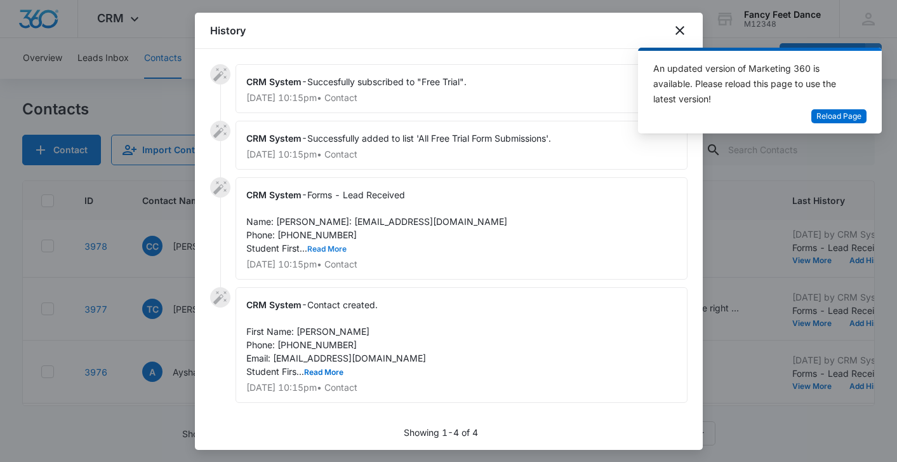
click at [340, 253] on button "Read More" at bounding box center [326, 249] width 39 height 8
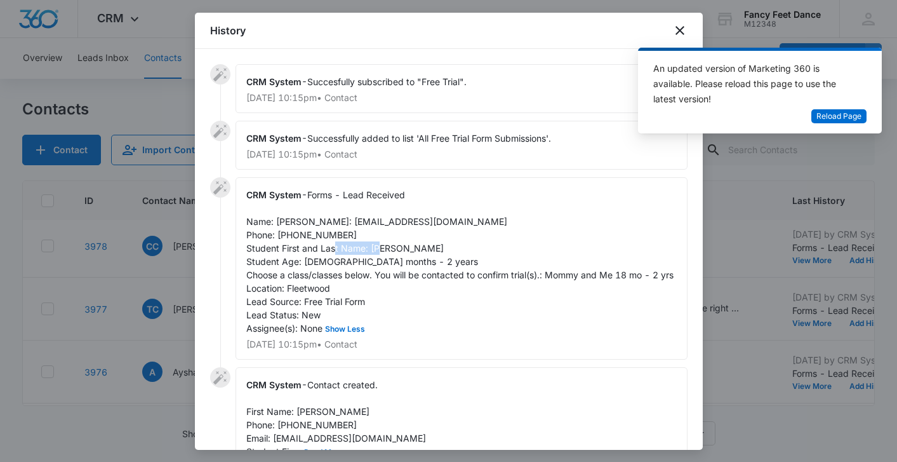
drag, startPoint x: 371, startPoint y: 260, endPoint x: 420, endPoint y: 253, distance: 49.4
click at [421, 254] on div "CRM System - Forms - Lead Received Name: [PERSON_NAME]: [EMAIL_ADDRESS][DOMAIN_…" at bounding box center [462, 268] width 452 height 182
click at [420, 253] on div "CRM System - Forms - Lead Received Name: [PERSON_NAME]: [EMAIL_ADDRESS][DOMAIN_…" at bounding box center [462, 268] width 452 height 182
drag, startPoint x: 370, startPoint y: 262, endPoint x: 416, endPoint y: 260, distance: 45.8
click at [416, 260] on span "Forms - Lead Received Name: [PERSON_NAME]: [EMAIL_ADDRESS][DOMAIN_NAME] Phone: …" at bounding box center [459, 261] width 427 height 144
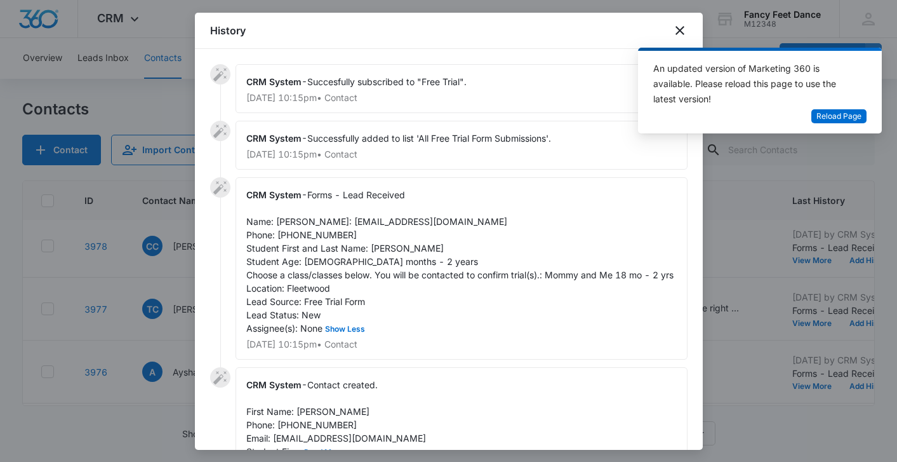
click at [280, 222] on span "Forms - Lead Received Name: [PERSON_NAME]: [EMAIL_ADDRESS][DOMAIN_NAME] Phone: …" at bounding box center [459, 261] width 427 height 144
drag, startPoint x: 274, startPoint y: 238, endPoint x: 406, endPoint y: 228, distance: 132.4
click at [408, 229] on div "CRM System - Forms - Lead Received Name: [PERSON_NAME]: [EMAIL_ADDRESS][DOMAIN_…" at bounding box center [462, 268] width 452 height 182
click at [295, 248] on span "Forms - Lead Received Name: [PERSON_NAME]: [EMAIL_ADDRESS][DOMAIN_NAME] Phone: …" at bounding box center [459, 261] width 427 height 144
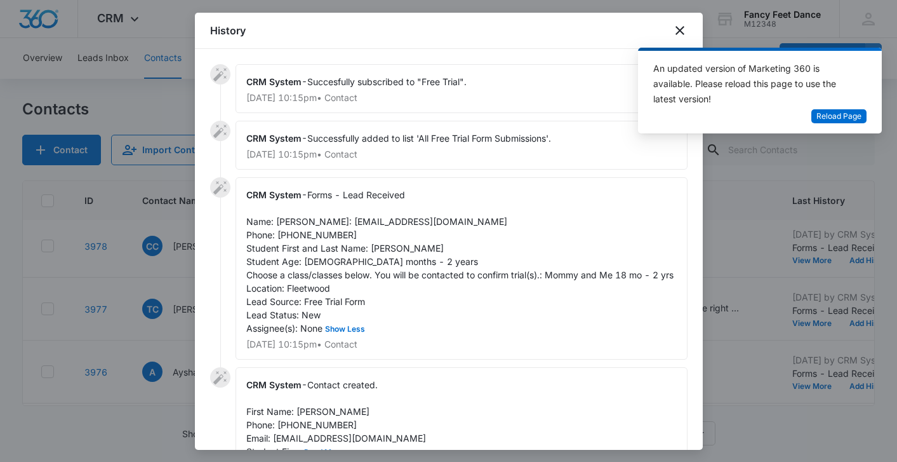
click at [295, 248] on span "Forms - Lead Received Name: [PERSON_NAME]: [EMAIL_ADDRESS][DOMAIN_NAME] Phone: …" at bounding box center [459, 261] width 427 height 144
click at [187, 284] on div at bounding box center [448, 231] width 897 height 462
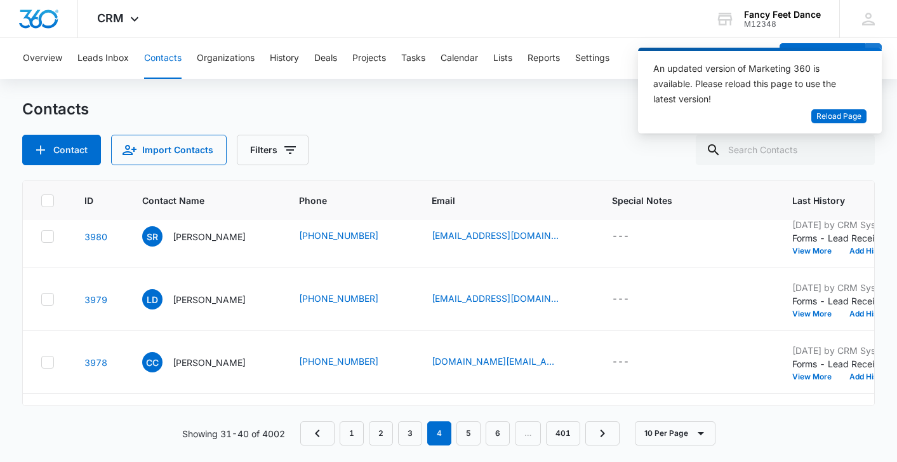
scroll to position [69, 3]
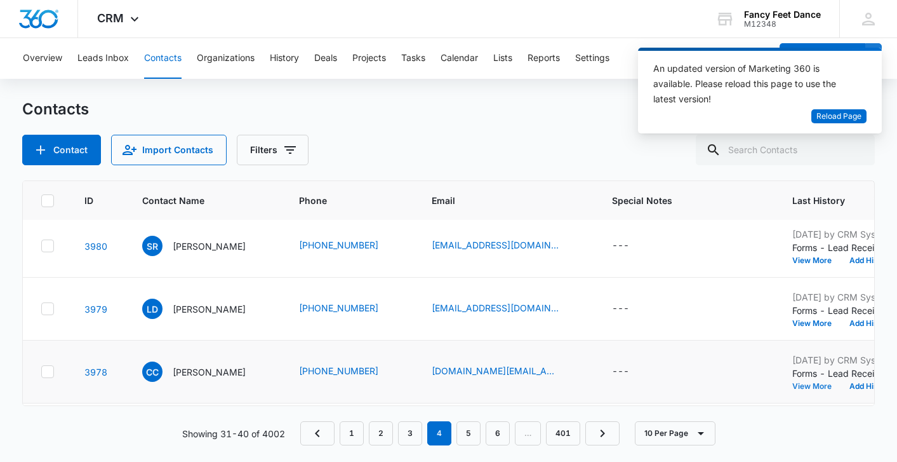
click at [833, 385] on button "View More" at bounding box center [817, 386] width 48 height 8
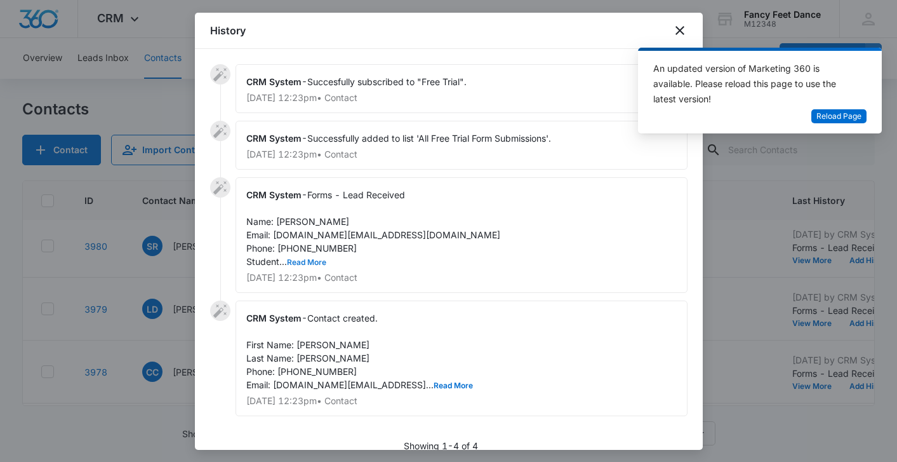
click at [316, 263] on button "Read More" at bounding box center [306, 262] width 39 height 8
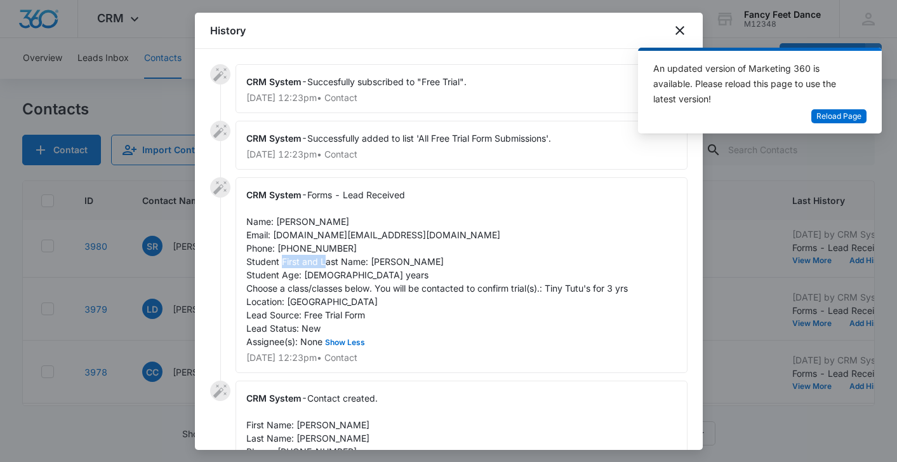
drag, startPoint x: 371, startPoint y: 261, endPoint x: 424, endPoint y: 258, distance: 53.4
click at [426, 258] on div "CRM System - Forms - Lead Received Name: [PERSON_NAME] Email: [DOMAIN_NAME][EMA…" at bounding box center [462, 275] width 452 height 196
drag, startPoint x: 275, startPoint y: 220, endPoint x: 339, endPoint y: 222, distance: 64.2
click at [339, 222] on div "CRM System - Forms - Lead Received Name: [PERSON_NAME] Email: [DOMAIN_NAME][EMA…" at bounding box center [462, 275] width 452 height 196
click at [306, 246] on span "Forms - Lead Received Name: [PERSON_NAME] Email: [DOMAIN_NAME][EMAIL_ADDRESS][D…" at bounding box center [437, 267] width 382 height 157
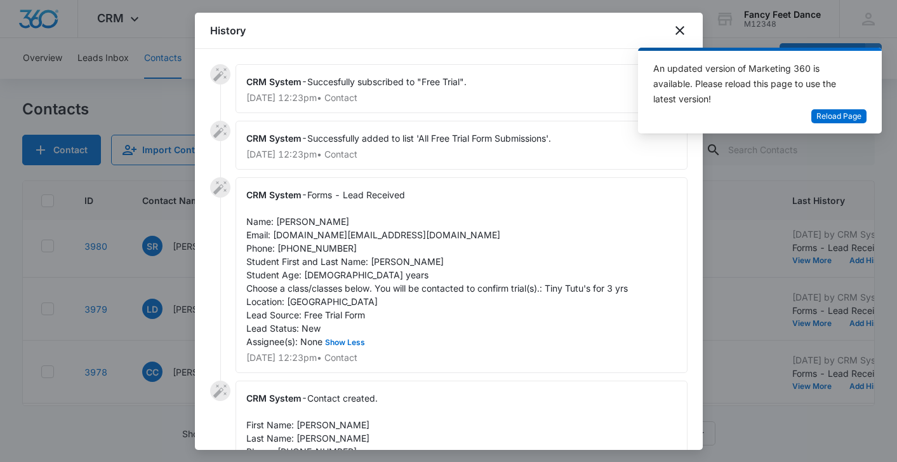
click at [306, 246] on span "Forms - Lead Received Name: [PERSON_NAME] Email: [DOMAIN_NAME][EMAIL_ADDRESS][D…" at bounding box center [437, 267] width 382 height 157
drag, startPoint x: 273, startPoint y: 236, endPoint x: 375, endPoint y: 234, distance: 101.6
click at [375, 234] on div "CRM System - Forms - Lead Received Name: [PERSON_NAME] Email: [DOMAIN_NAME][EMA…" at bounding box center [462, 275] width 452 height 196
click at [105, 331] on div at bounding box center [448, 231] width 897 height 462
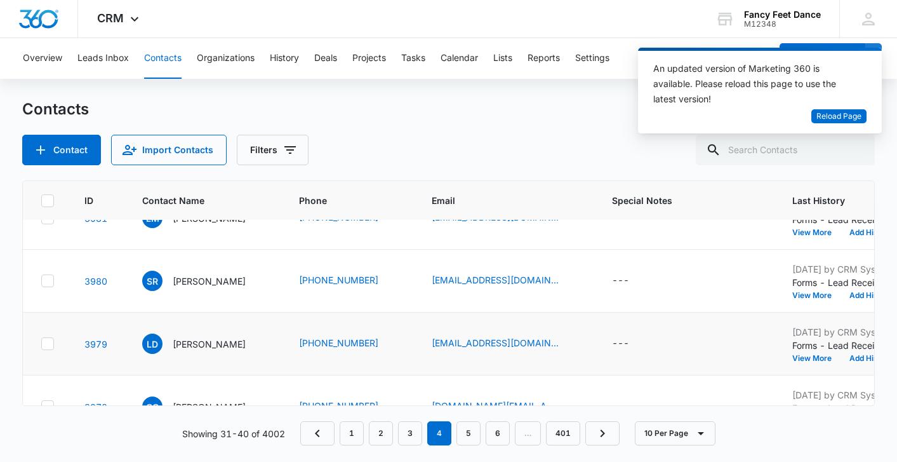
scroll to position [0, 3]
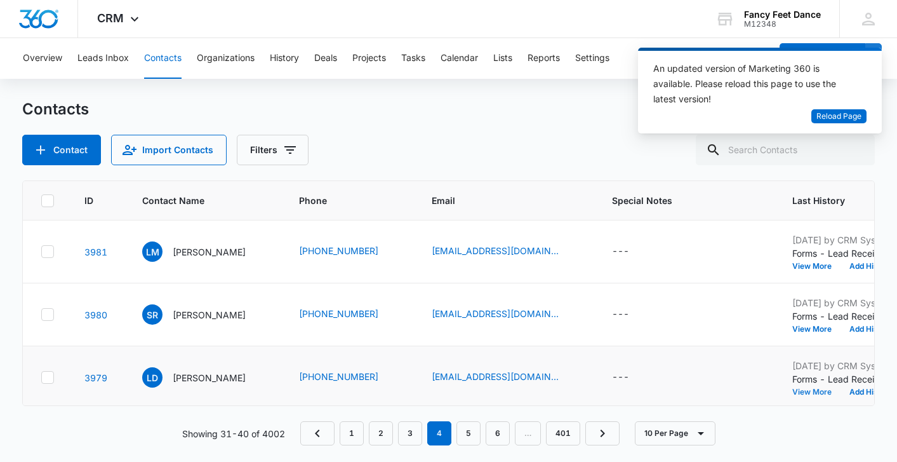
click at [816, 389] on button "View More" at bounding box center [817, 392] width 48 height 8
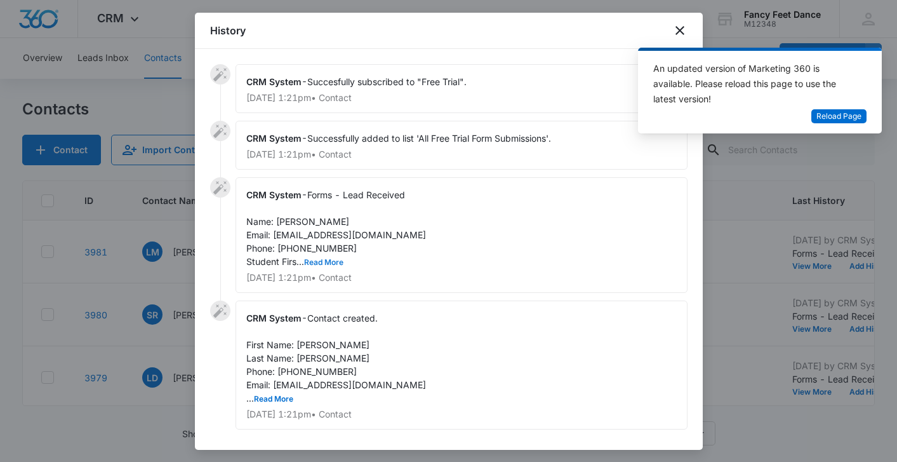
click at [321, 261] on button "Read More" at bounding box center [323, 262] width 39 height 8
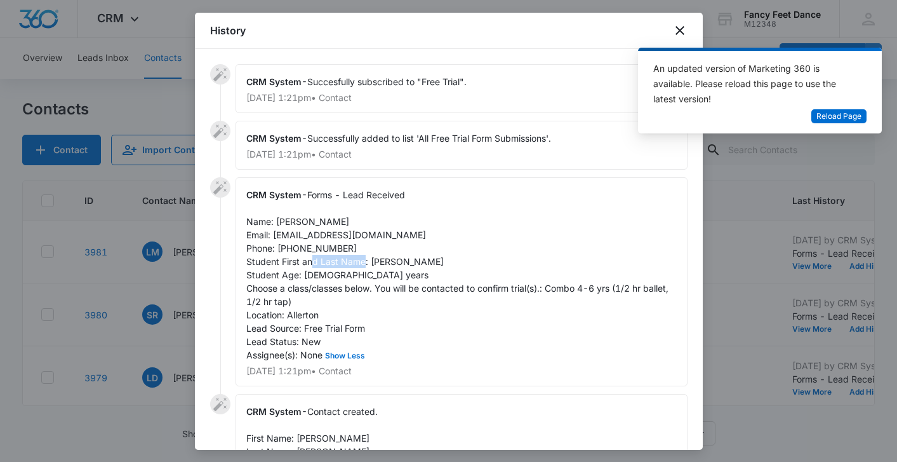
drag, startPoint x: 370, startPoint y: 260, endPoint x: 419, endPoint y: 257, distance: 49.0
click at [420, 257] on span "Forms - Lead Received Name: [PERSON_NAME] Email: [EMAIL_ADDRESS][DOMAIN_NAME] P…" at bounding box center [458, 274] width 425 height 171
drag, startPoint x: 275, startPoint y: 219, endPoint x: 323, endPoint y: 216, distance: 48.4
click at [323, 216] on div "CRM System - Forms - Lead Received Name: [PERSON_NAME] Email: [EMAIL_ADDRESS][D…" at bounding box center [462, 281] width 452 height 209
click at [316, 245] on span "Forms - Lead Received Name: [PERSON_NAME] Email: [EMAIL_ADDRESS][DOMAIN_NAME] P…" at bounding box center [458, 274] width 425 height 171
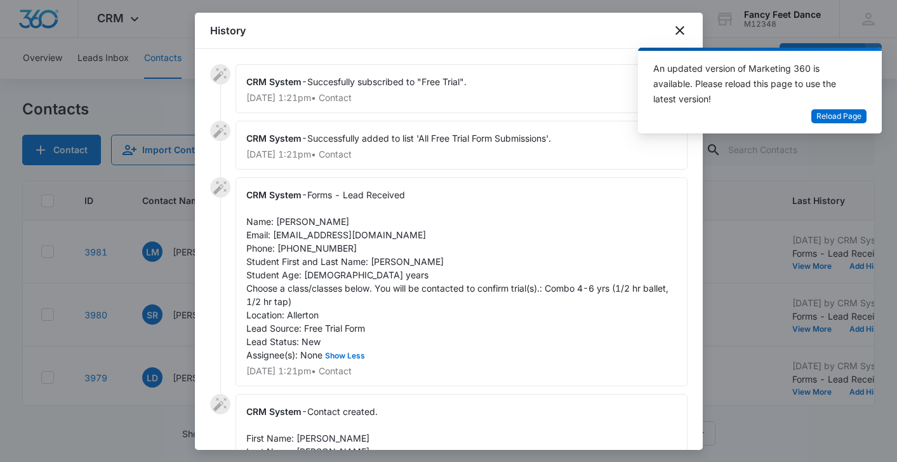
click at [316, 245] on span "Forms - Lead Received Name: [PERSON_NAME] Email: [EMAIL_ADDRESS][DOMAIN_NAME] P…" at bounding box center [458, 274] width 425 height 171
drag, startPoint x: 275, startPoint y: 232, endPoint x: 365, endPoint y: 230, distance: 89.6
click at [365, 231] on span "Forms - Lead Received Name: [PERSON_NAME] Email: [EMAIL_ADDRESS][DOMAIN_NAME] P…" at bounding box center [458, 274] width 425 height 171
click at [185, 284] on div at bounding box center [448, 231] width 897 height 462
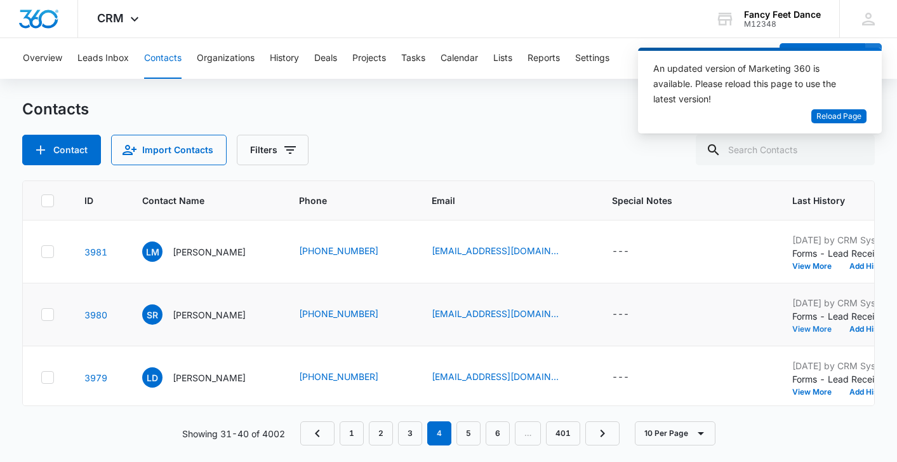
click at [819, 325] on button "View More" at bounding box center [817, 329] width 48 height 8
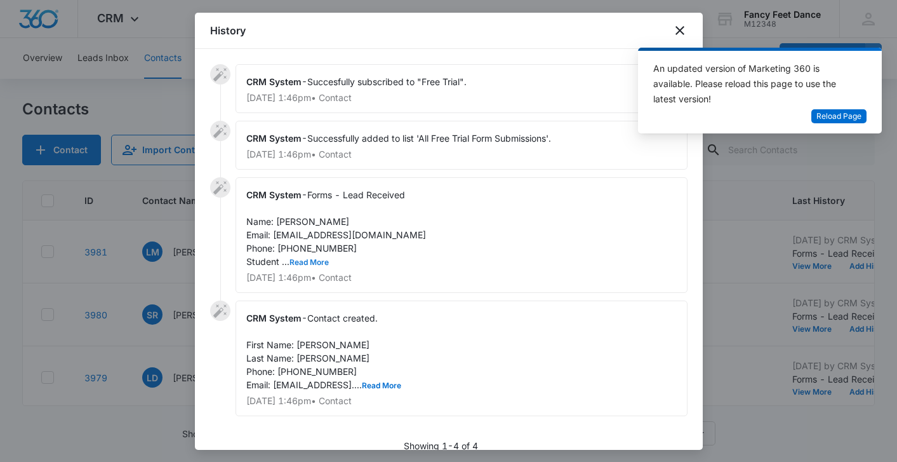
click at [311, 262] on button "Read More" at bounding box center [309, 262] width 39 height 8
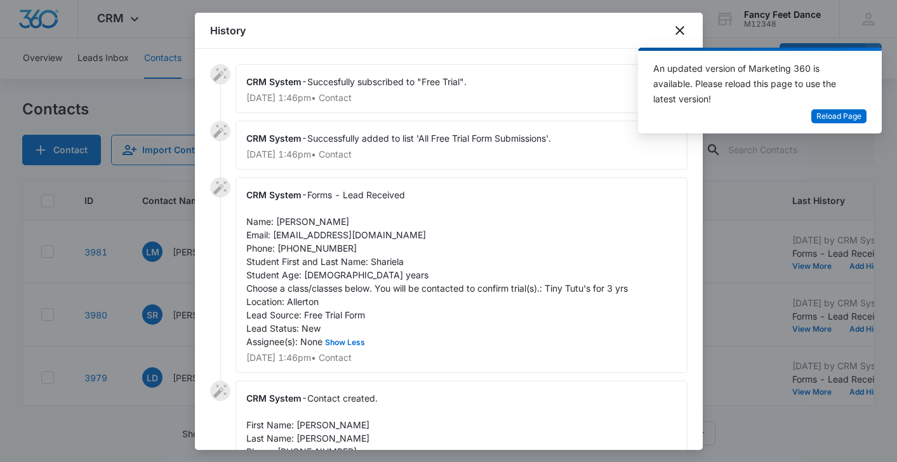
click at [379, 259] on span "Forms - Lead Received Name: [PERSON_NAME] Email: [EMAIL_ADDRESS][DOMAIN_NAME] P…" at bounding box center [437, 267] width 382 height 157
drag, startPoint x: 277, startPoint y: 218, endPoint x: 345, endPoint y: 212, distance: 68.8
click at [349, 213] on div "CRM System - Forms - Lead Received Name: [PERSON_NAME] Email: [EMAIL_ADDRESS][D…" at bounding box center [462, 275] width 452 height 196
click at [344, 212] on div "CRM System - Forms - Lead Received Name: [PERSON_NAME] Email: [EMAIL_ADDRESS][D…" at bounding box center [462, 275] width 452 height 196
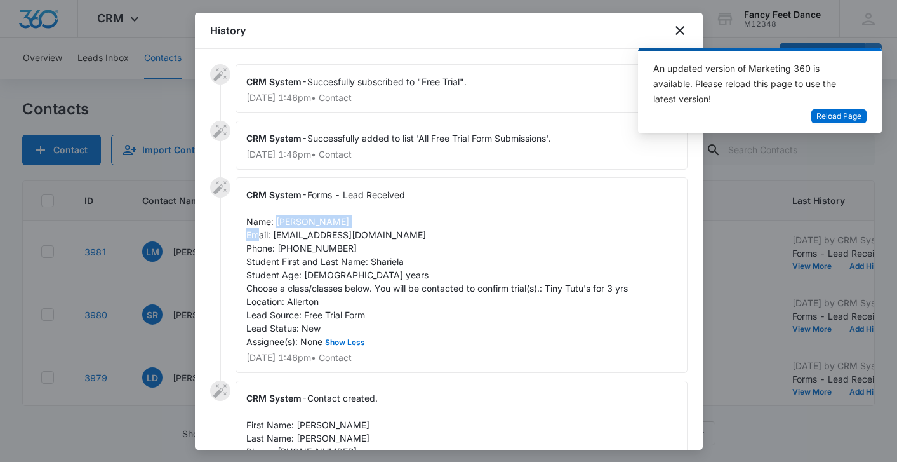
drag, startPoint x: 347, startPoint y: 218, endPoint x: 277, endPoint y: 219, distance: 70.5
click at [277, 220] on span "Forms - Lead Received Name: [PERSON_NAME] Email: [EMAIL_ADDRESS][DOMAIN_NAME] P…" at bounding box center [437, 267] width 382 height 157
click at [311, 246] on span "Forms - Lead Received Name: [PERSON_NAME] Email: [EMAIL_ADDRESS][DOMAIN_NAME] P…" at bounding box center [437, 267] width 382 height 157
drag, startPoint x: 274, startPoint y: 233, endPoint x: 371, endPoint y: 234, distance: 97.2
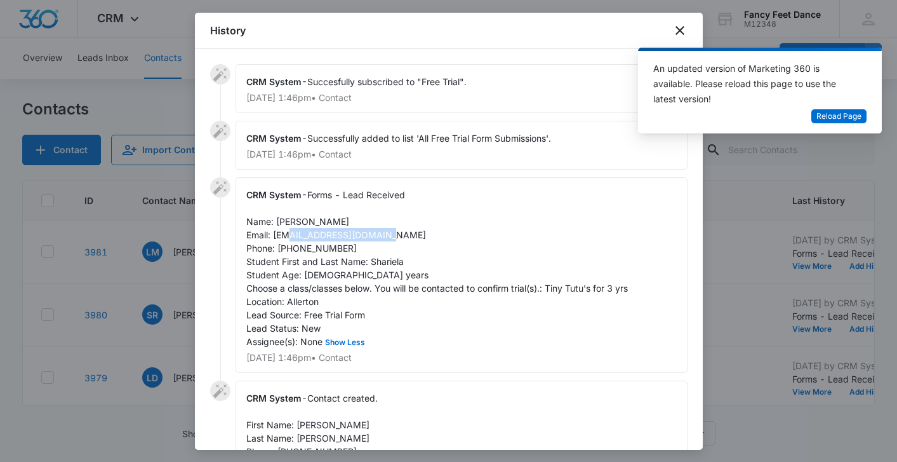
click at [372, 235] on span "Forms - Lead Received Name: [PERSON_NAME] Email: [EMAIL_ADDRESS][DOMAIN_NAME] P…" at bounding box center [437, 267] width 382 height 157
click at [180, 316] on div at bounding box center [448, 231] width 897 height 462
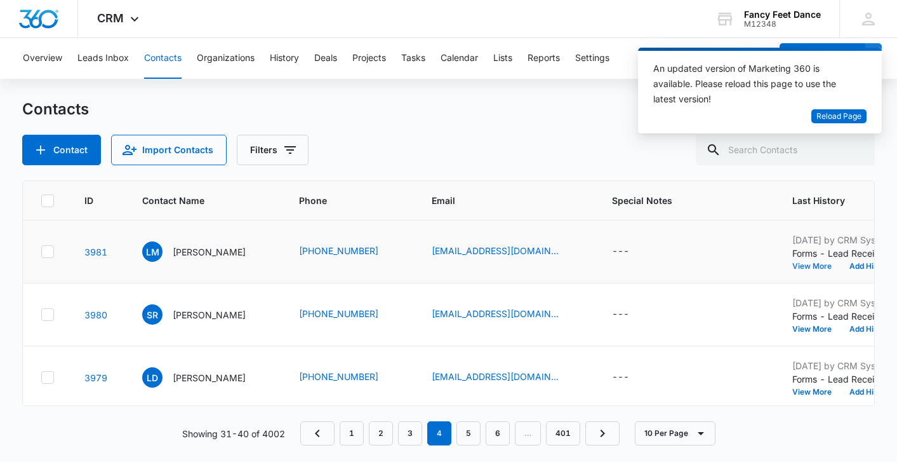
click at [836, 265] on button "View More" at bounding box center [817, 266] width 48 height 8
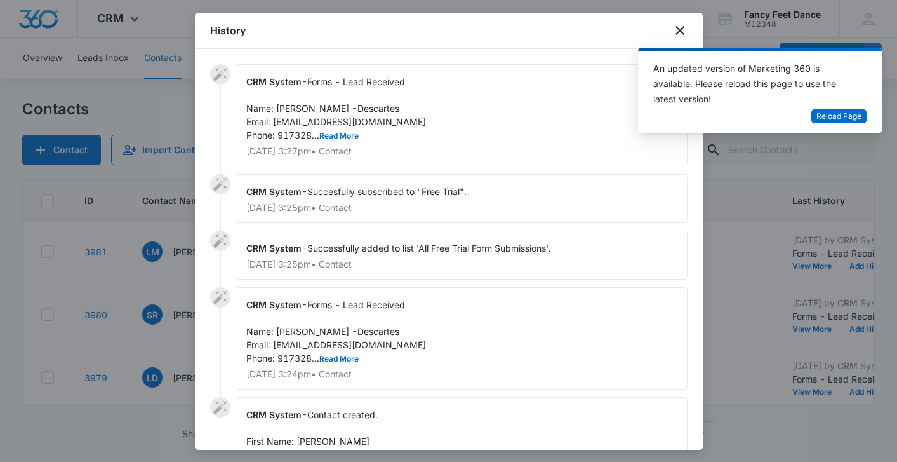
click at [332, 144] on div "CRM System - Forms - Lead Received Name: [PERSON_NAME] -Descartes Email: [EMAIL…" at bounding box center [462, 115] width 452 height 102
click at [334, 134] on button "Read More" at bounding box center [338, 136] width 39 height 8
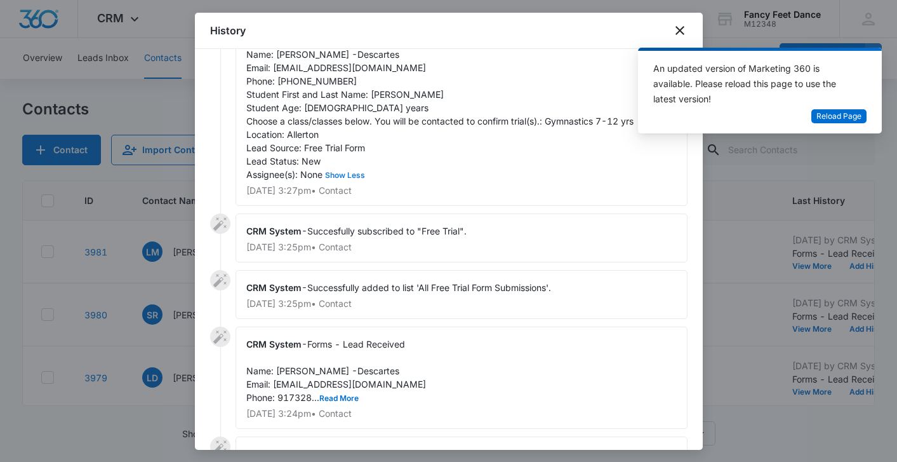
scroll to position [55, 0]
click at [345, 395] on button "Read More" at bounding box center [338, 397] width 39 height 8
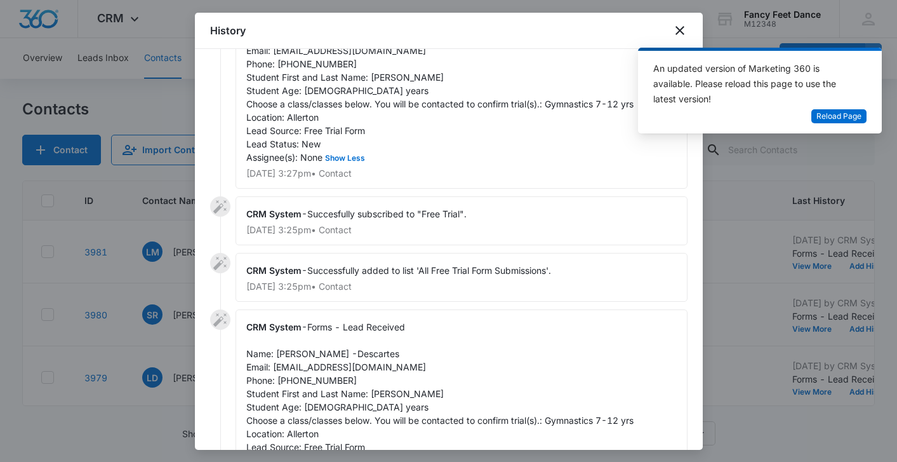
scroll to position [0, 0]
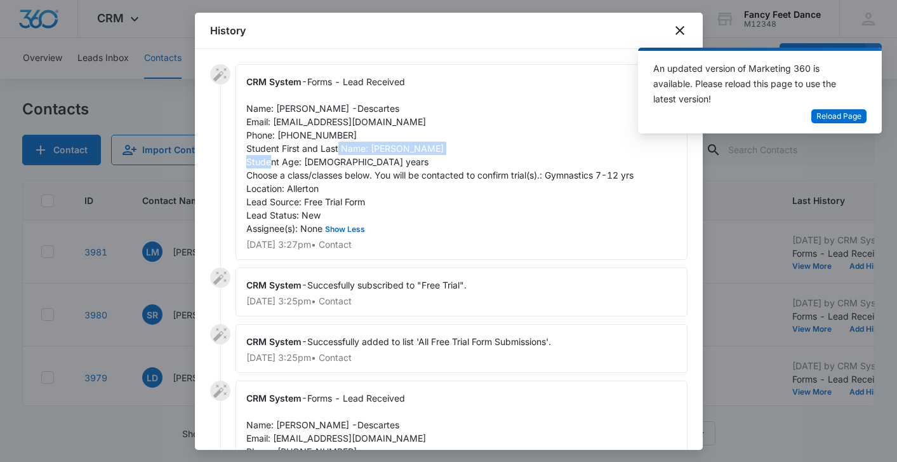
drag, startPoint x: 369, startPoint y: 146, endPoint x: 492, endPoint y: 149, distance: 122.6
click at [492, 149] on div "CRM System - Forms - Lead Received Name: [PERSON_NAME] -Descartes Email: [EMAIL…" at bounding box center [462, 162] width 452 height 196
drag, startPoint x: 278, startPoint y: 104, endPoint x: 374, endPoint y: 95, distance: 97.0
click at [378, 98] on div "CRM System - Forms - Lead Received Name: [PERSON_NAME] -Descartes Email: [EMAIL…" at bounding box center [462, 162] width 452 height 196
click at [374, 95] on div "CRM System - Forms - Lead Received Name: [PERSON_NAME] -Descartes Email: [EMAIL…" at bounding box center [462, 162] width 452 height 196
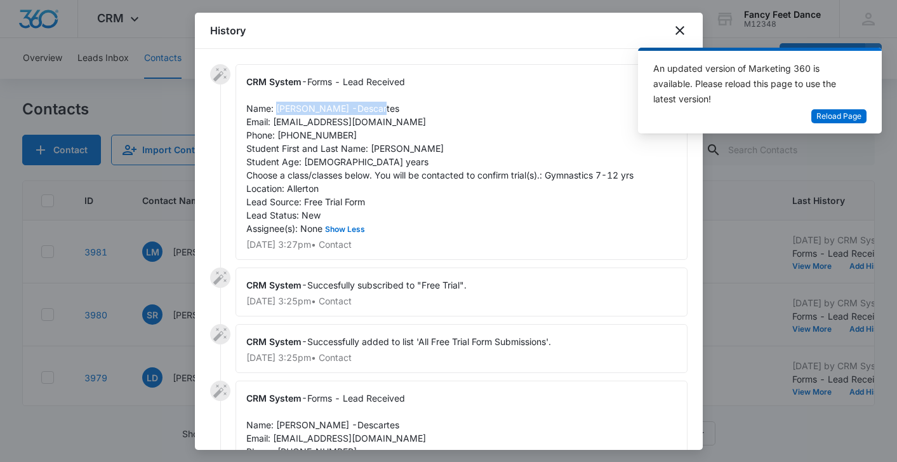
drag, startPoint x: 375, startPoint y: 107, endPoint x: 278, endPoint y: 110, distance: 97.9
click at [278, 110] on div "CRM System - Forms - Lead Received Name: [PERSON_NAME] -Descartes Email: [EMAIL…" at bounding box center [462, 162] width 452 height 196
click at [320, 138] on span "Forms - Lead Received Name: [PERSON_NAME] -Descartes Email: [EMAIL_ADDRESS][DOM…" at bounding box center [439, 154] width 387 height 157
drag, startPoint x: 274, startPoint y: 121, endPoint x: 412, endPoint y: 119, distance: 137.8
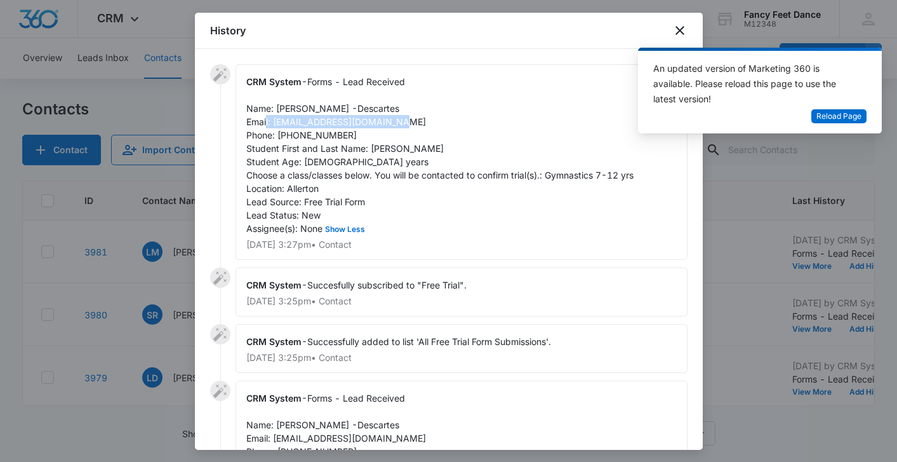
click at [412, 119] on span "Forms - Lead Received Name: [PERSON_NAME] -Descartes Email: [EMAIL_ADDRESS][DOM…" at bounding box center [439, 154] width 387 height 157
click at [171, 265] on div at bounding box center [448, 231] width 897 height 462
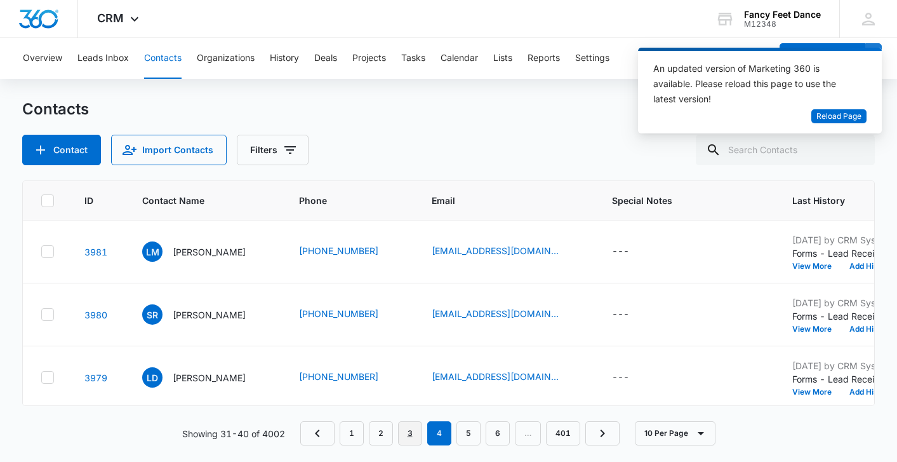
click at [411, 438] on link "3" at bounding box center [410, 433] width 24 height 24
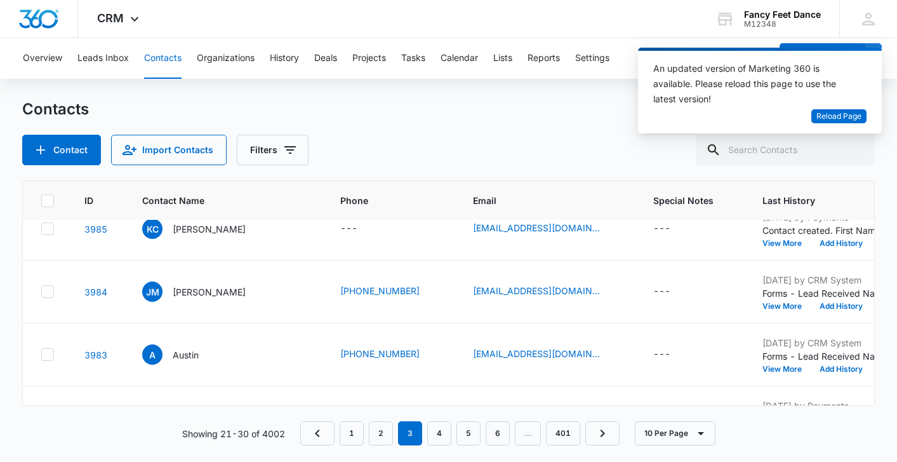
scroll to position [412, 3]
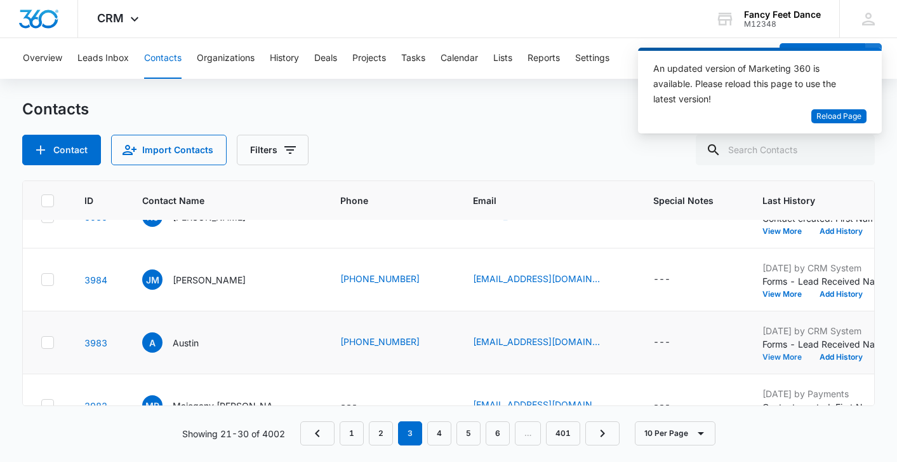
click at [763, 357] on button "View More" at bounding box center [787, 357] width 48 height 8
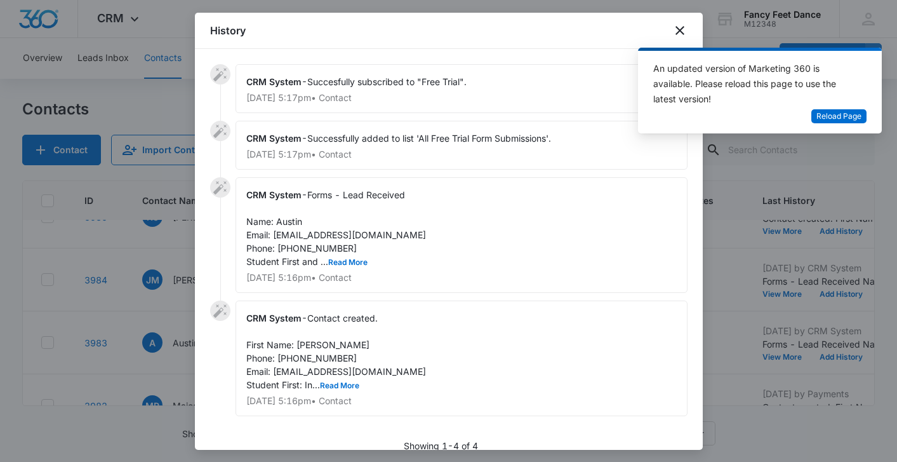
click at [772, 239] on div at bounding box center [448, 231] width 897 height 462
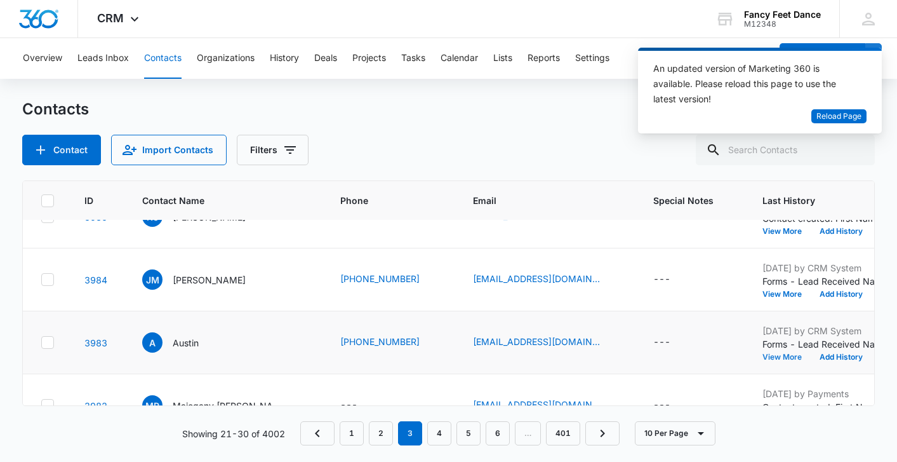
scroll to position [443, 3]
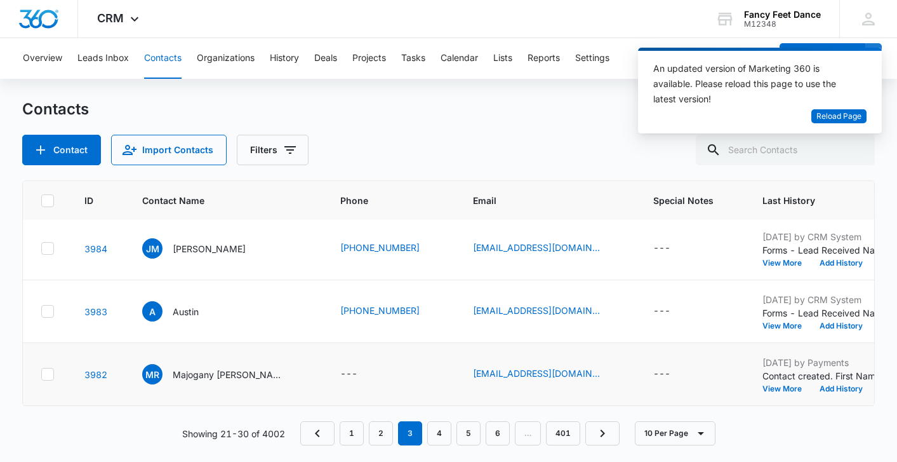
click at [747, 396] on td "[DATE] by Payments Contact created. First Name: Majogany Last Name: [PERSON_NAM…" at bounding box center [841, 374] width 189 height 63
click at [432, 433] on link "4" at bounding box center [439, 433] width 24 height 24
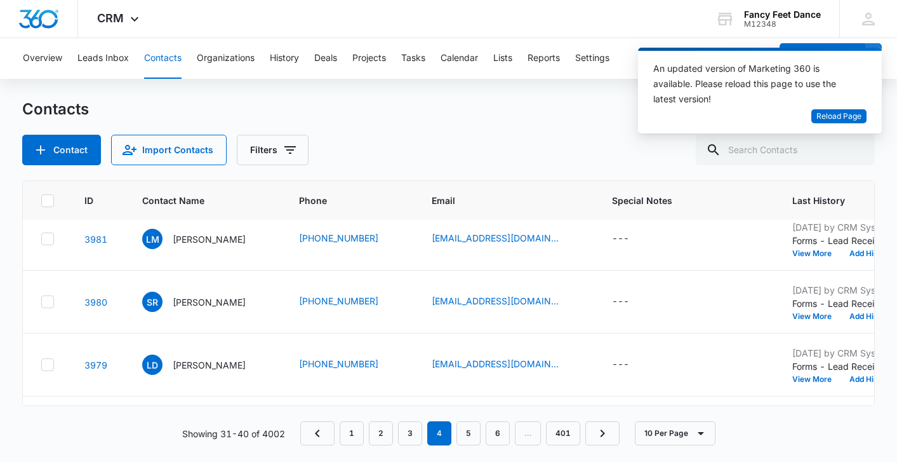
scroll to position [0, 3]
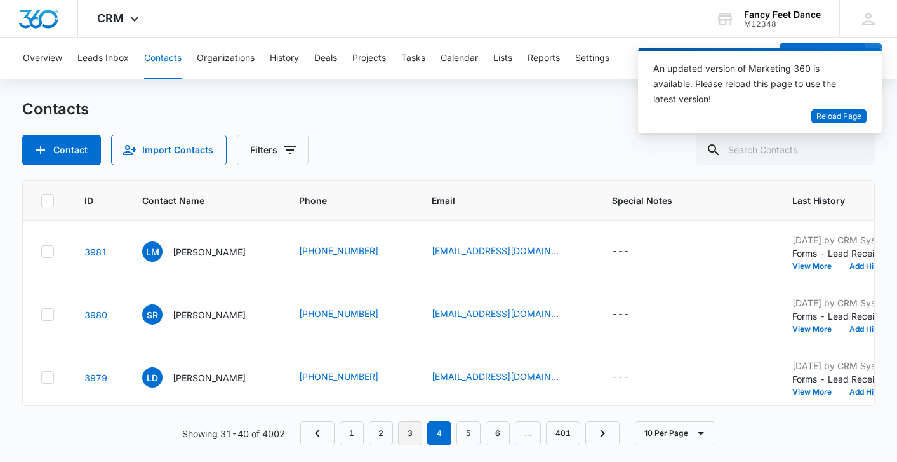
click at [408, 436] on link "3" at bounding box center [410, 433] width 24 height 24
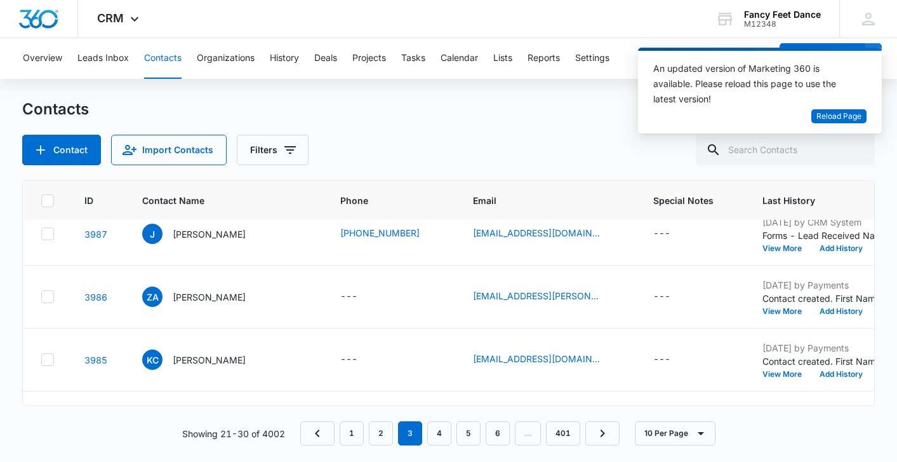
scroll to position [443, 3]
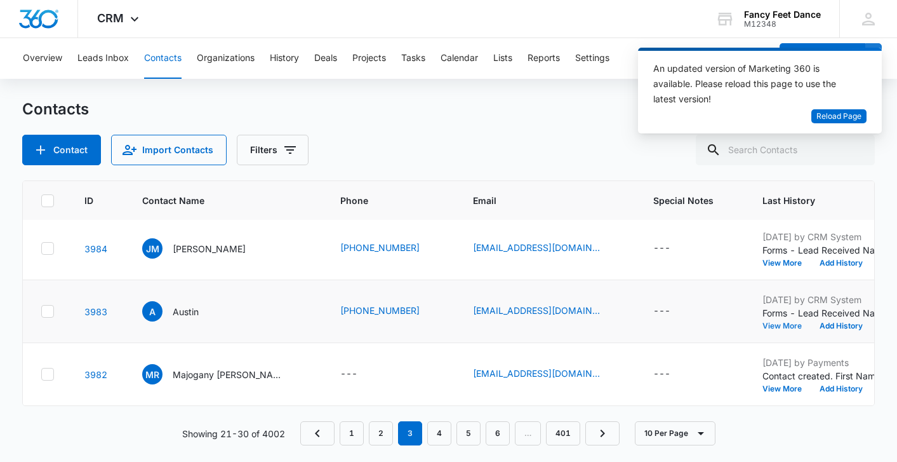
click at [763, 323] on button "View More" at bounding box center [787, 326] width 48 height 8
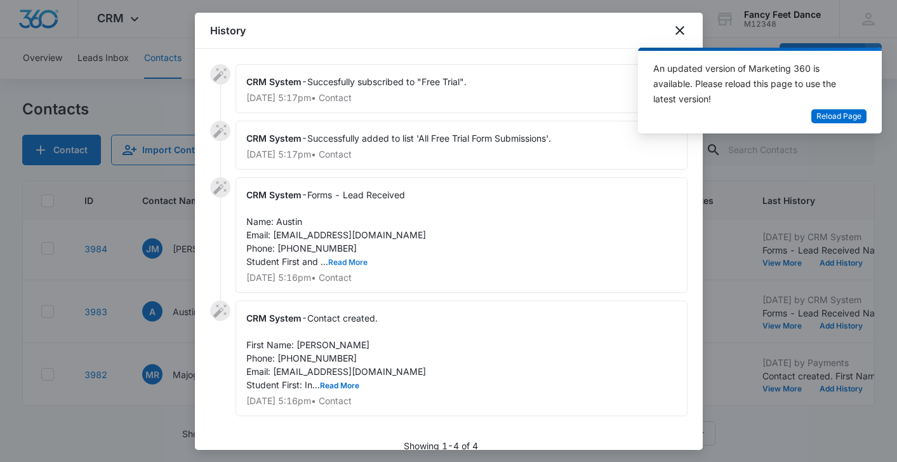
click at [353, 262] on button "Read More" at bounding box center [347, 262] width 39 height 8
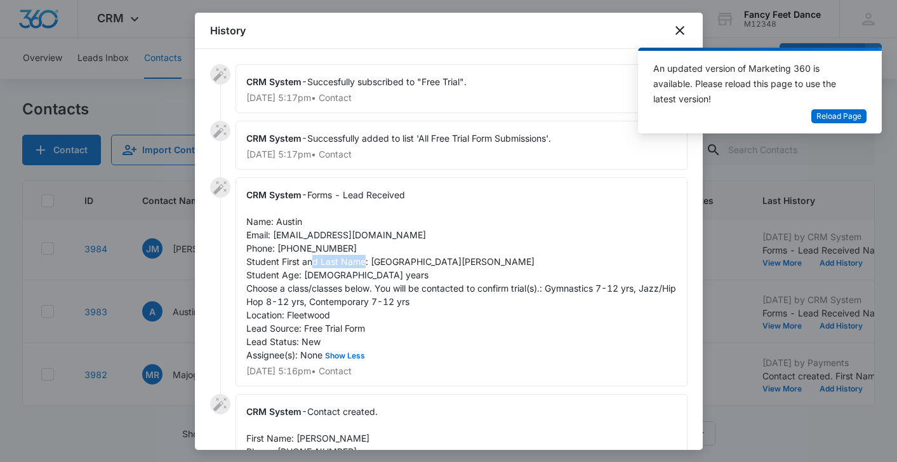
drag, startPoint x: 368, startPoint y: 260, endPoint x: 411, endPoint y: 256, distance: 43.4
click at [411, 256] on span "Forms - Lead Received Name: Austin Email: [EMAIL_ADDRESS][DOMAIN_NAME] Phone: […" at bounding box center [462, 274] width 432 height 171
click at [415, 260] on span "Forms - Lead Received Name: Austin Email: [EMAIL_ADDRESS][DOMAIN_NAME] Phone: […" at bounding box center [462, 274] width 432 height 171
drag, startPoint x: 417, startPoint y: 260, endPoint x: 370, endPoint y: 263, distance: 47.1
click at [370, 263] on span "Forms - Lead Received Name: Austin Email: [EMAIL_ADDRESS][DOMAIN_NAME] Phone: […" at bounding box center [462, 274] width 432 height 171
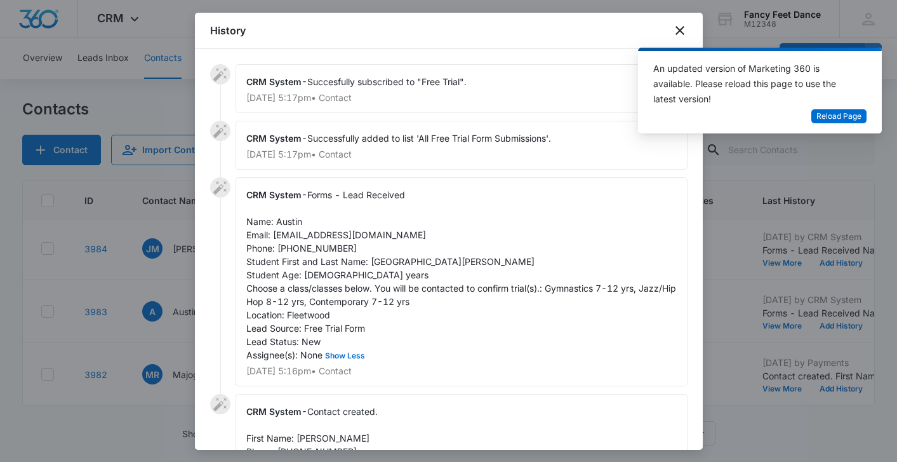
click at [285, 218] on span "Forms - Lead Received Name: Austin Email: [EMAIL_ADDRESS][DOMAIN_NAME] Phone: […" at bounding box center [462, 274] width 432 height 171
drag, startPoint x: 272, startPoint y: 234, endPoint x: 381, endPoint y: 236, distance: 109.3
click at [381, 236] on div "CRM System - Forms - Lead Received Name: Austin Email: [EMAIL_ADDRESS][DOMAIN_N…" at bounding box center [462, 281] width 452 height 209
click at [328, 246] on span "Forms - Lead Received Name: Austin Email: [EMAIL_ADDRESS][DOMAIN_NAME] Phone: […" at bounding box center [462, 274] width 432 height 171
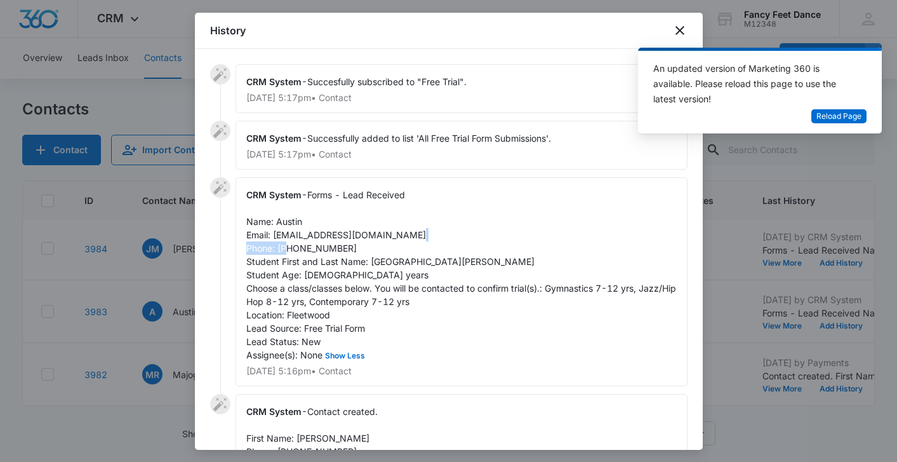
click at [328, 246] on span "Forms - Lead Received Name: Austin Email: [EMAIL_ADDRESS][DOMAIN_NAME] Phone: […" at bounding box center [462, 274] width 432 height 171
click at [161, 276] on div at bounding box center [448, 231] width 897 height 462
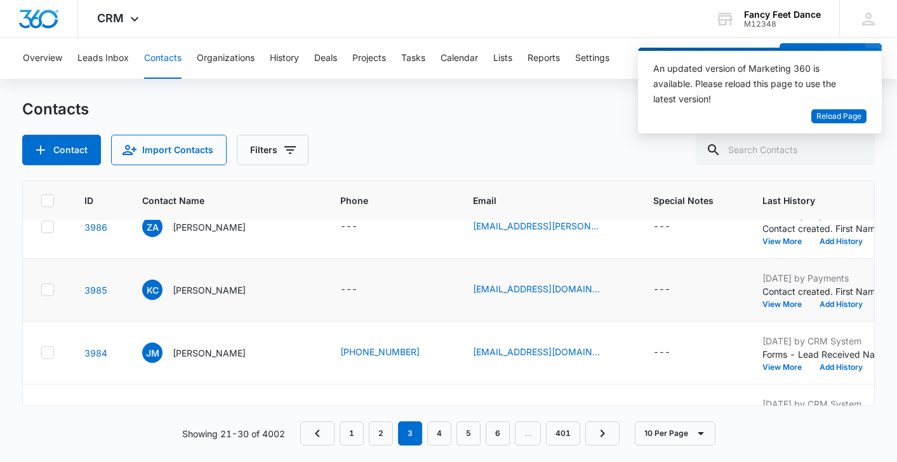
scroll to position [335, 3]
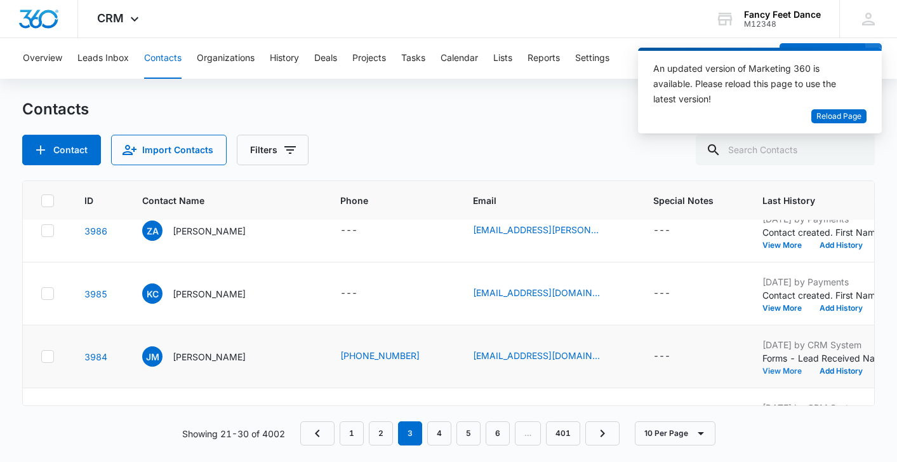
click at [763, 370] on button "View More" at bounding box center [787, 371] width 48 height 8
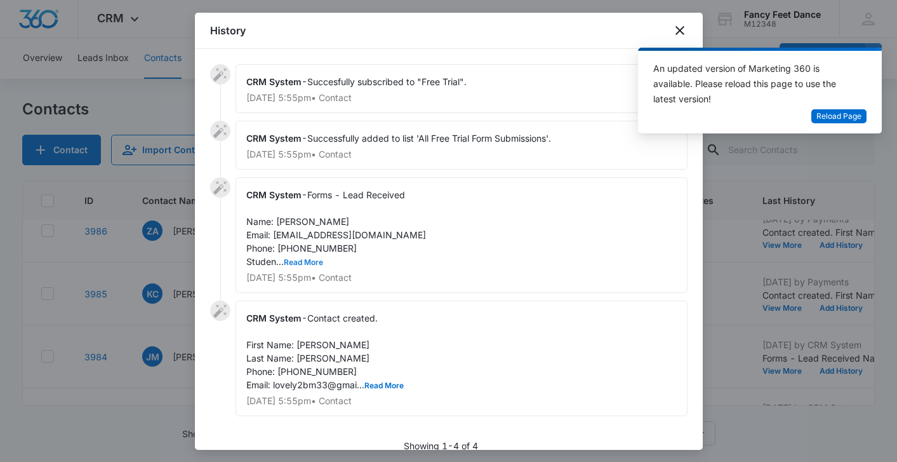
click at [309, 260] on button "Read More" at bounding box center [303, 262] width 39 height 8
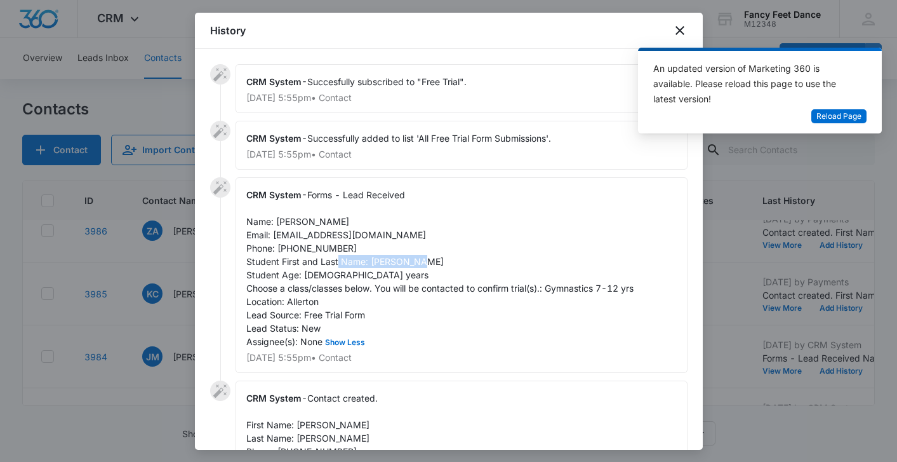
drag, startPoint x: 369, startPoint y: 261, endPoint x: 462, endPoint y: 256, distance: 93.5
click at [464, 256] on div "CRM System - Forms - Lead Received Name: [PERSON_NAME] Email: [EMAIL_ADDRESS][D…" at bounding box center [462, 275] width 452 height 196
drag, startPoint x: 273, startPoint y: 234, endPoint x: 379, endPoint y: 236, distance: 106.1
click at [379, 236] on span "Forms - Lead Received Name: [PERSON_NAME] Email: [EMAIL_ADDRESS][DOMAIN_NAME] P…" at bounding box center [439, 267] width 387 height 157
drag, startPoint x: 279, startPoint y: 218, endPoint x: 314, endPoint y: 223, distance: 35.8
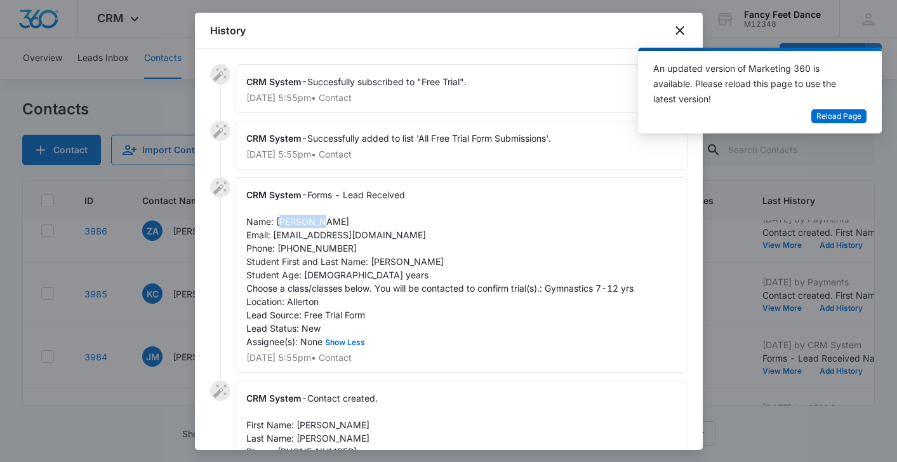
click at [316, 224] on span "Forms - Lead Received Name: [PERSON_NAME] Email: [EMAIL_ADDRESS][DOMAIN_NAME] P…" at bounding box center [439, 267] width 387 height 157
click at [314, 223] on span "Forms - Lead Received Name: [PERSON_NAME] Email: [EMAIL_ADDRESS][DOMAIN_NAME] P…" at bounding box center [439, 267] width 387 height 157
click at [290, 223] on span "Forms - Lead Received Name: [PERSON_NAME] Email: [EMAIL_ADDRESS][DOMAIN_NAME] P…" at bounding box center [439, 267] width 387 height 157
click at [309, 254] on div "CRM System - Forms - Lead Received Name: [PERSON_NAME] Email: [EMAIL_ADDRESS][D…" at bounding box center [462, 275] width 452 height 196
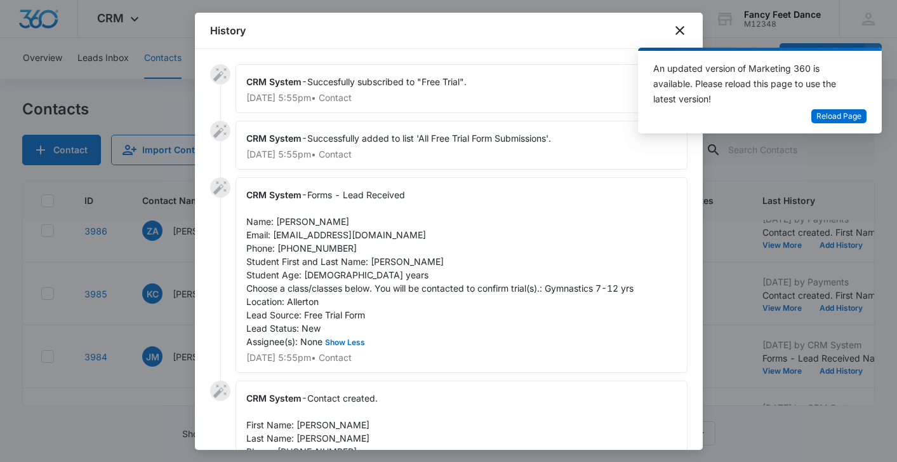
click at [309, 247] on span "Forms - Lead Received Name: [PERSON_NAME] Email: [EMAIL_ADDRESS][DOMAIN_NAME] P…" at bounding box center [439, 267] width 387 height 157
click at [179, 312] on div at bounding box center [448, 231] width 897 height 462
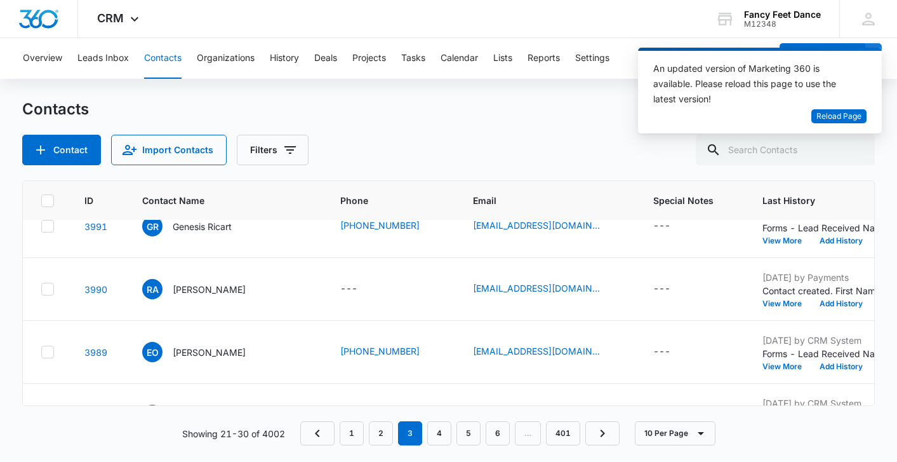
scroll to position [0, 3]
